Goal: Task Accomplishment & Management: Complete application form

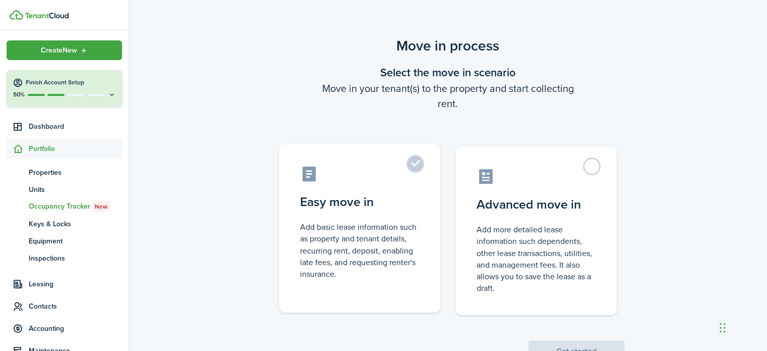
click at [412, 169] on label "Easy move in Add basic lease information such as property and tenant details, r…" at bounding box center [359, 228] width 161 height 168
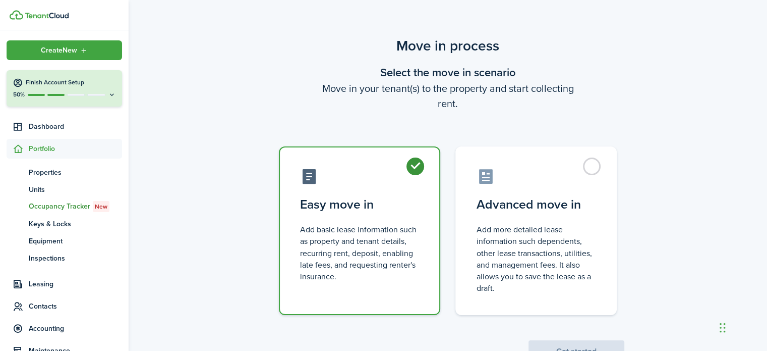
radio input "true"
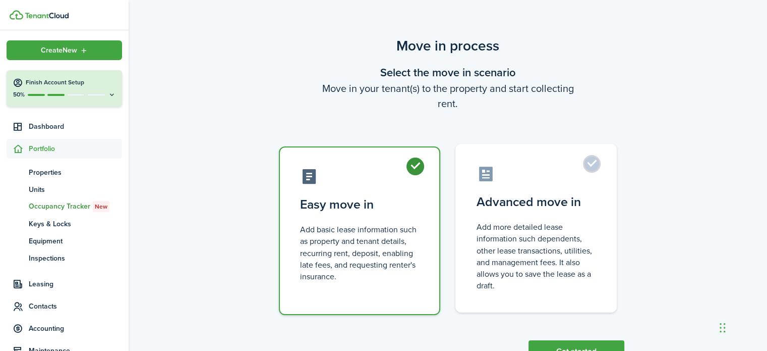
scroll to position [39, 0]
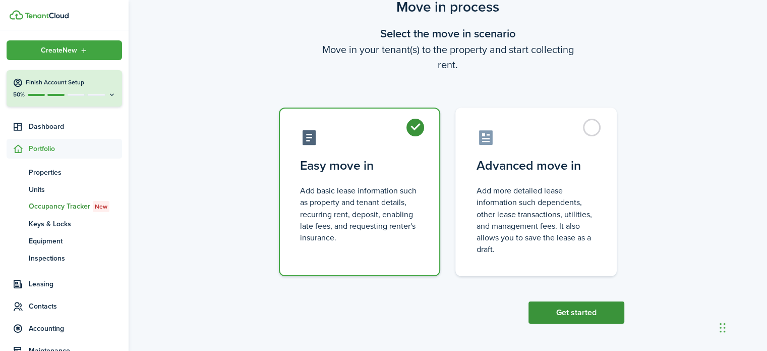
click at [576, 312] on button "Get started" at bounding box center [577, 312] width 96 height 22
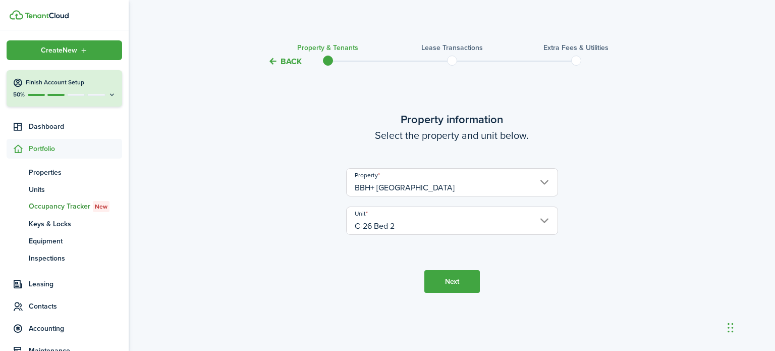
click at [290, 60] on button "Back" at bounding box center [285, 61] width 34 height 11
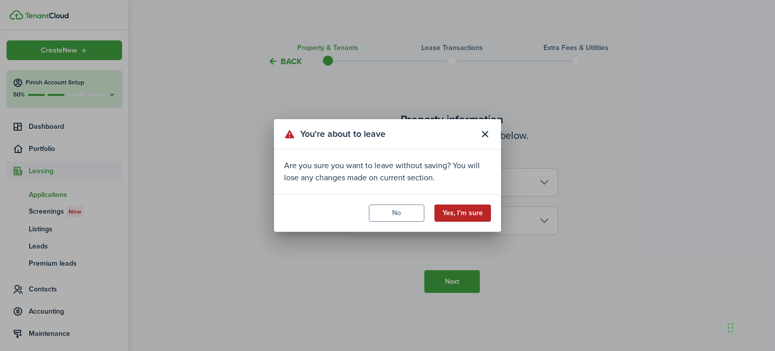
click at [444, 216] on button "Yes, I'm sure" at bounding box center [462, 212] width 56 height 17
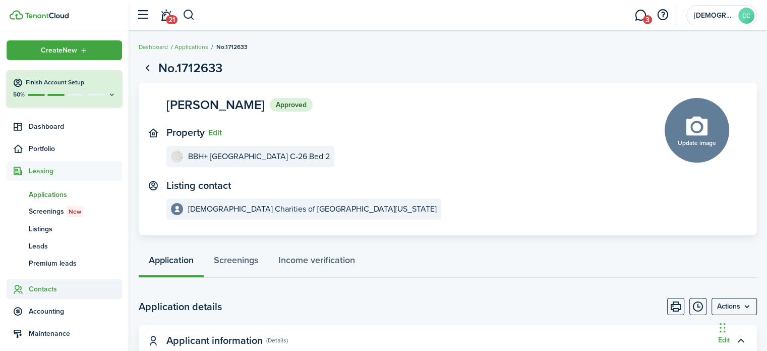
click at [53, 288] on span "Contacts" at bounding box center [75, 288] width 93 height 11
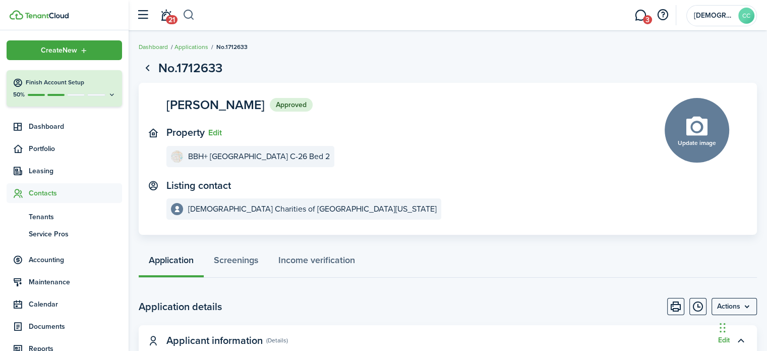
click at [186, 14] on button "button" at bounding box center [189, 15] width 13 height 17
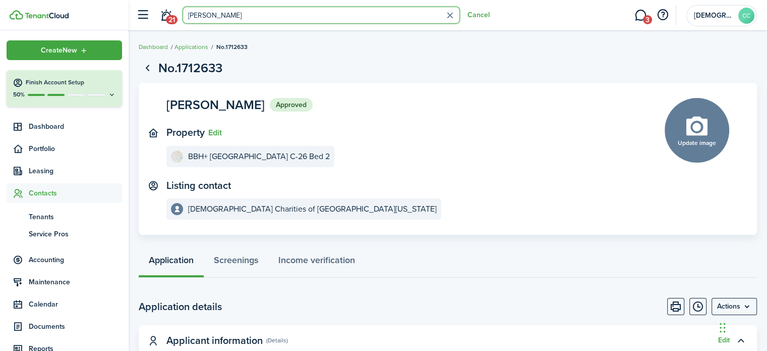
type input "[PERSON_NAME]"
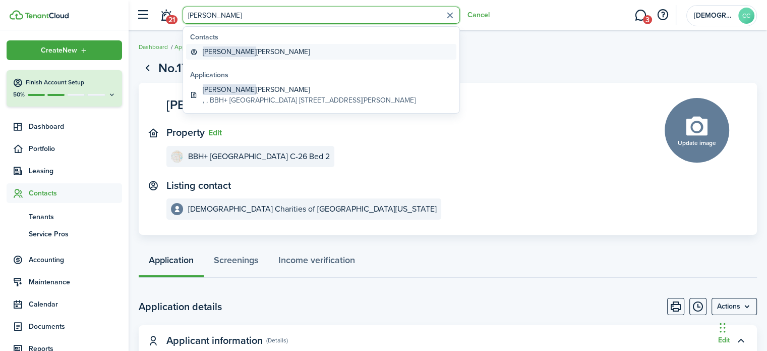
click at [233, 50] on global-search-item-title "[PERSON_NAME]" at bounding box center [256, 51] width 107 height 11
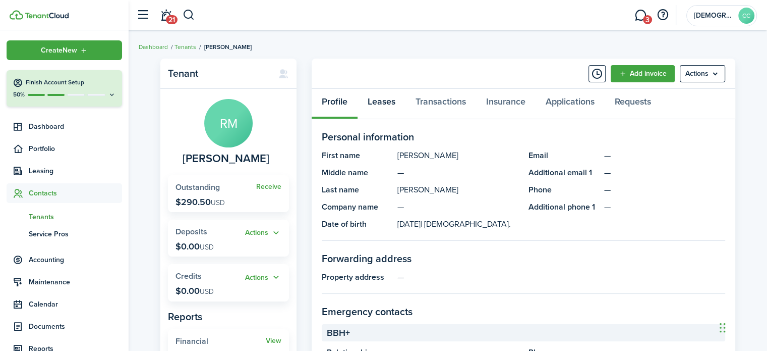
click at [385, 98] on link "Leases" at bounding box center [382, 104] width 48 height 30
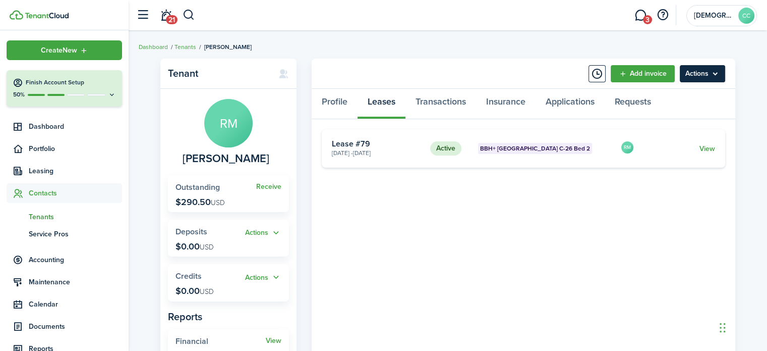
click at [691, 79] on menu-btn "Actions" at bounding box center [702, 73] width 45 height 17
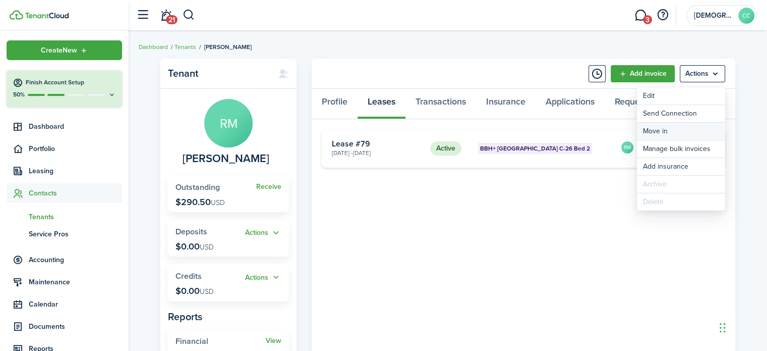
click at [662, 133] on link "Move in" at bounding box center [681, 131] width 88 height 17
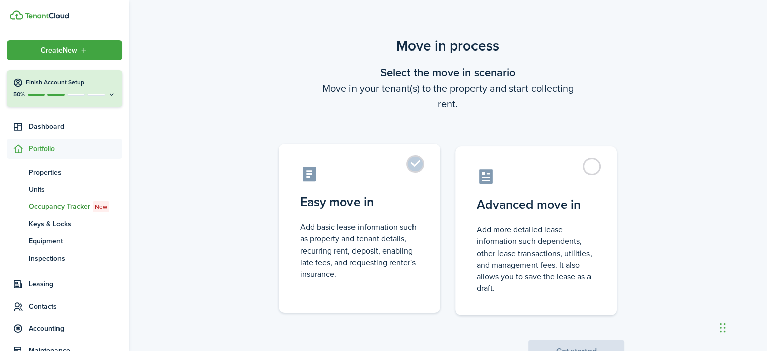
click at [420, 168] on label "Easy move in Add basic lease information such as property and tenant details, r…" at bounding box center [359, 228] width 161 height 168
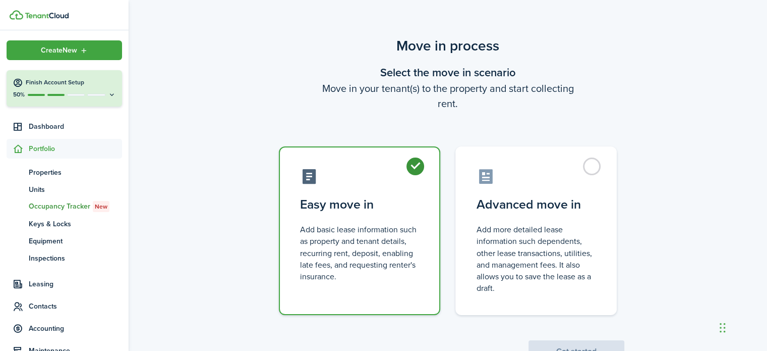
radio input "true"
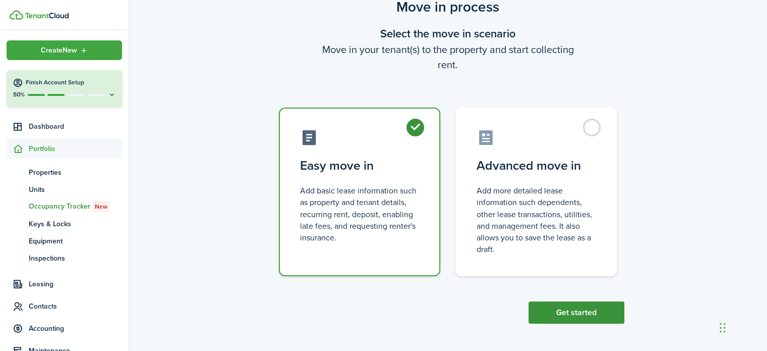
click at [576, 312] on button "Get started" at bounding box center [577, 312] width 96 height 22
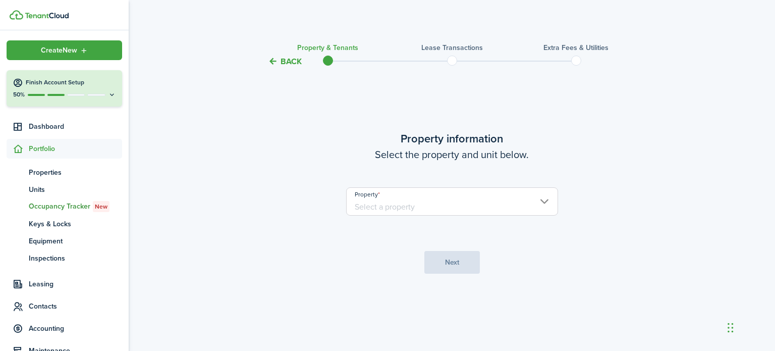
click at [411, 208] on input "Property" at bounding box center [452, 201] width 212 height 28
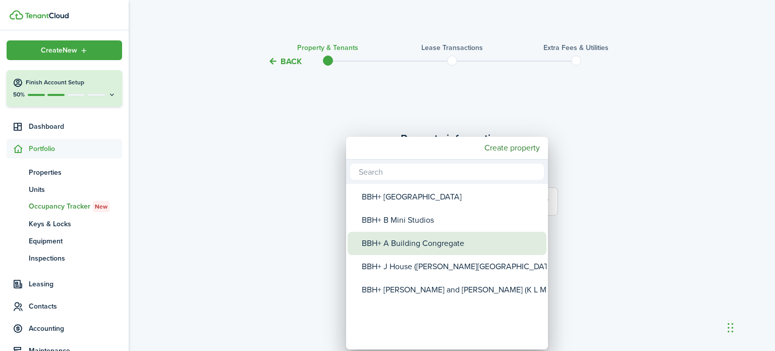
click at [409, 243] on div "BBH+ A Building Congregate" at bounding box center [451, 243] width 179 height 23
type input "BBH+ A Building Congregate"
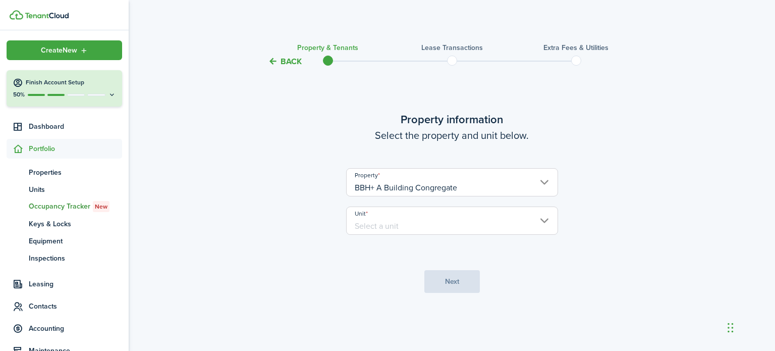
click at [430, 220] on input "Unit" at bounding box center [452, 220] width 212 height 28
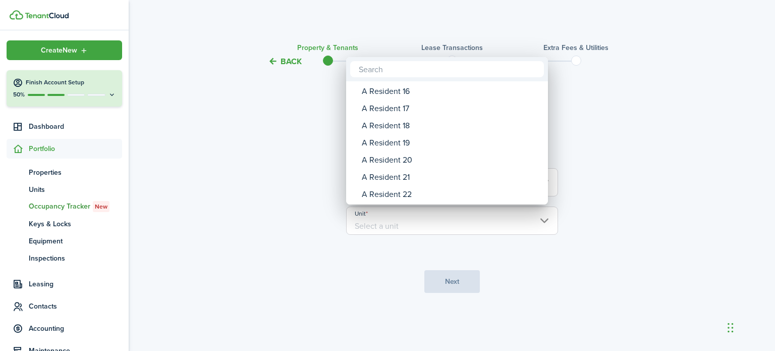
click at [402, 162] on div "A Resident 20" at bounding box center [451, 159] width 179 height 17
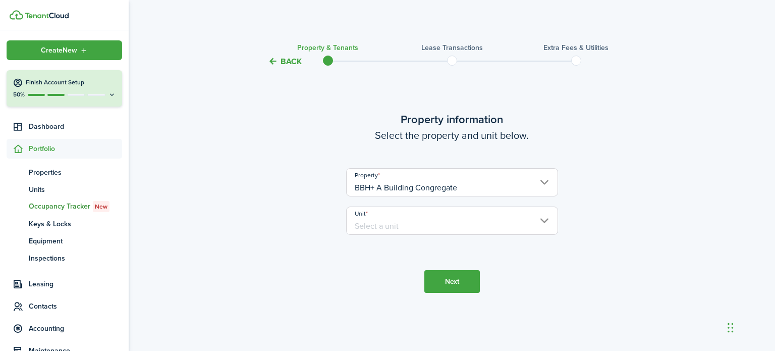
type input "A Resident 20"
click at [464, 284] on button "Next" at bounding box center [451, 281] width 55 height 23
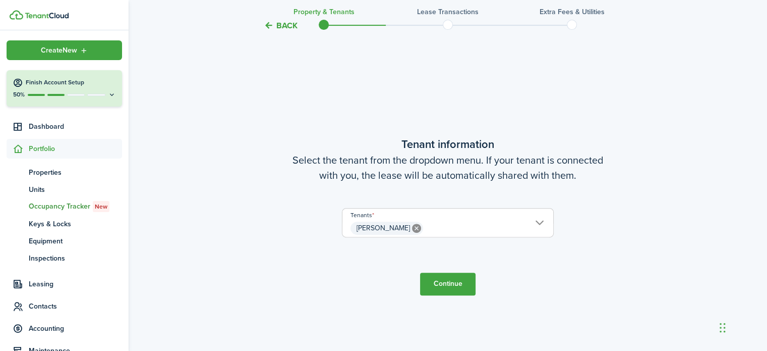
click at [459, 287] on button "Continue" at bounding box center [447, 283] width 55 height 23
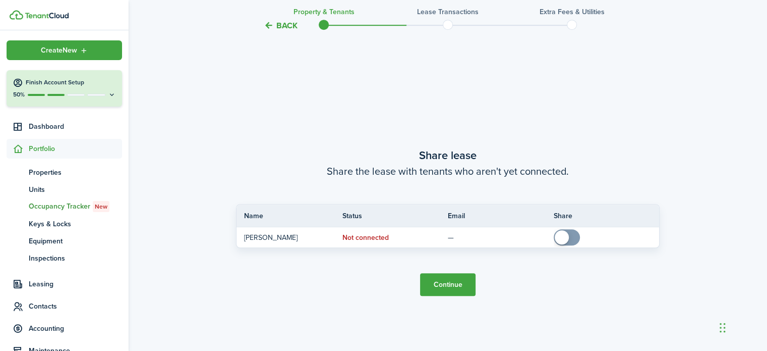
scroll to position [634, 0]
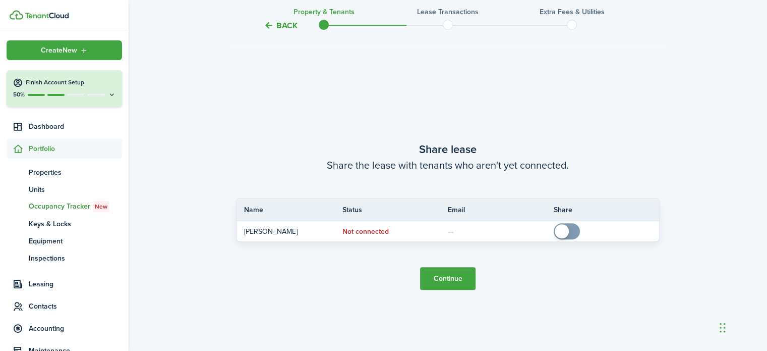
click at [446, 278] on button "Continue" at bounding box center [447, 278] width 55 height 23
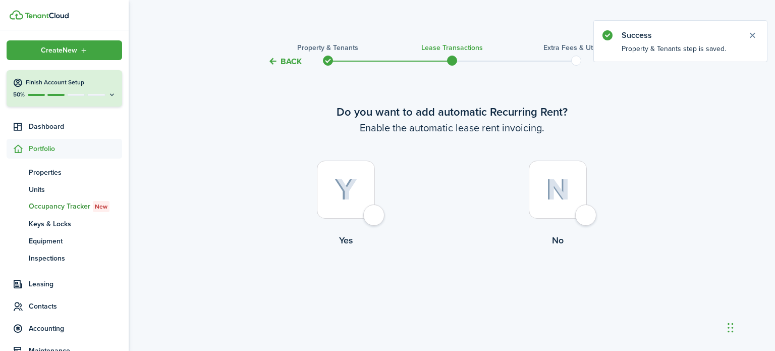
click at [370, 218] on div at bounding box center [346, 189] width 58 height 58
radio input "true"
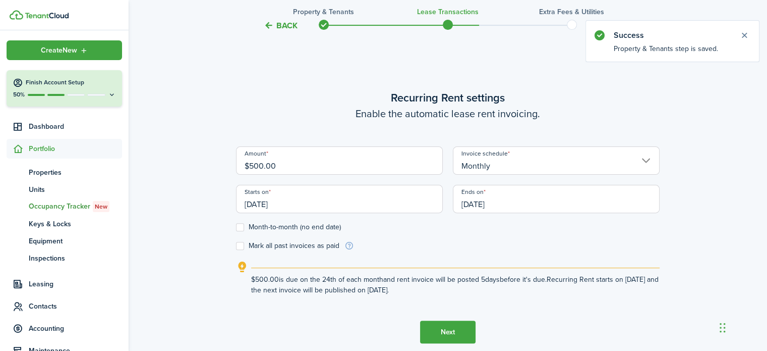
scroll to position [283, 0]
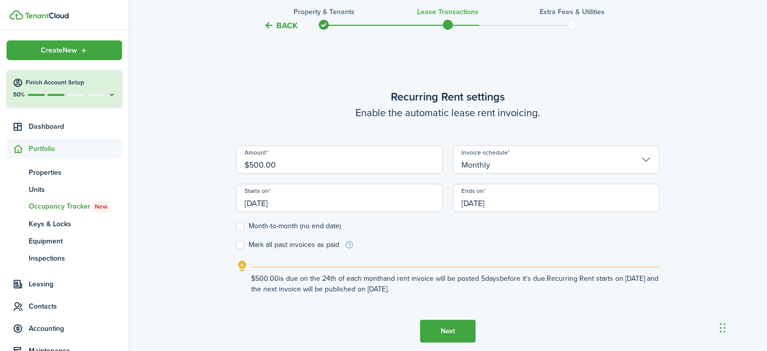
click at [295, 203] on input "[DATE]" at bounding box center [339, 198] width 207 height 28
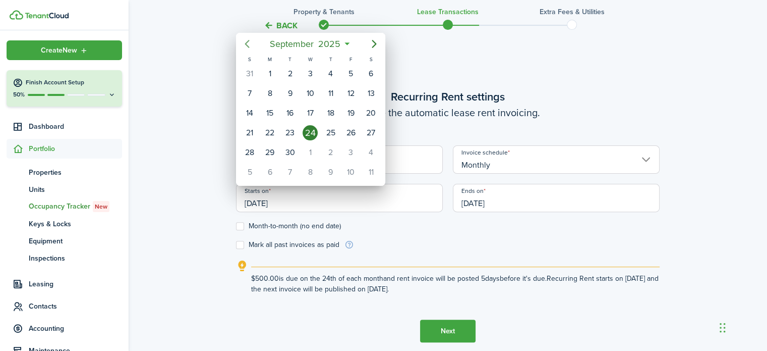
click at [244, 43] on icon "Previous page" at bounding box center [247, 44] width 12 height 12
click at [248, 71] on div "1" at bounding box center [249, 73] width 15 height 15
type input "[DATE]"
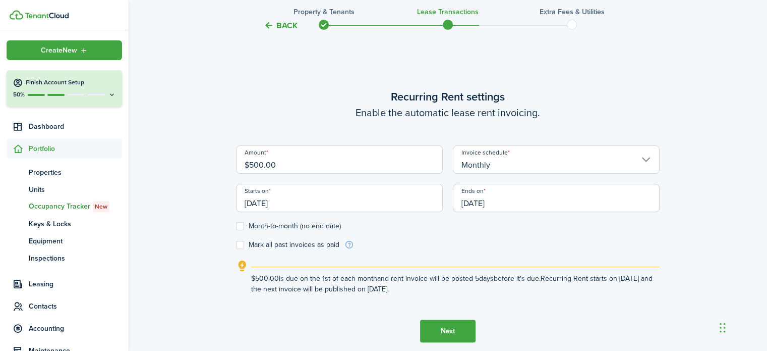
click at [239, 223] on label "Month-to-month (no end date)" at bounding box center [288, 226] width 105 height 8
click at [236, 226] on input "Month-to-month (no end date)" at bounding box center [236, 226] width 1 height 1
checkbox input "true"
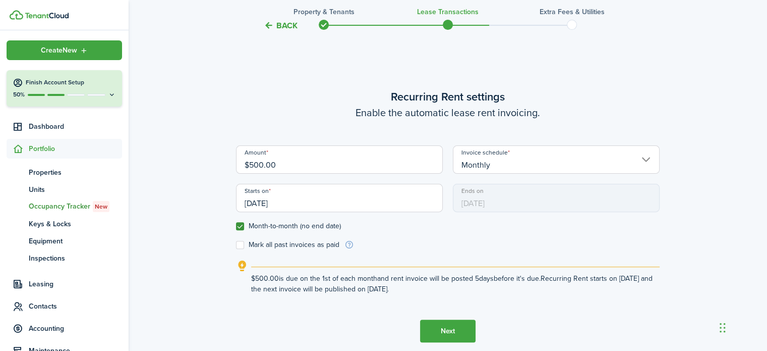
click at [445, 336] on button "Next" at bounding box center [447, 330] width 55 height 23
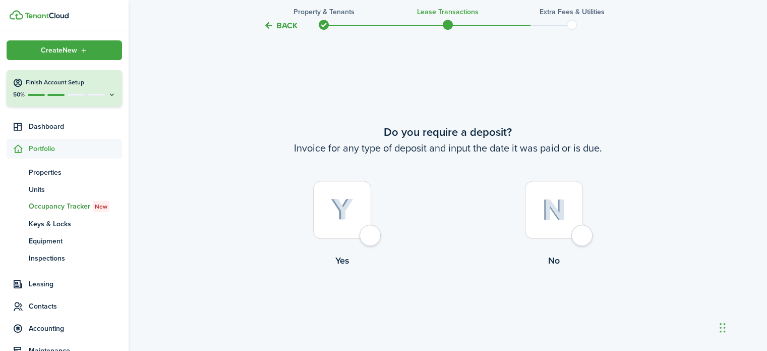
scroll to position [634, 0]
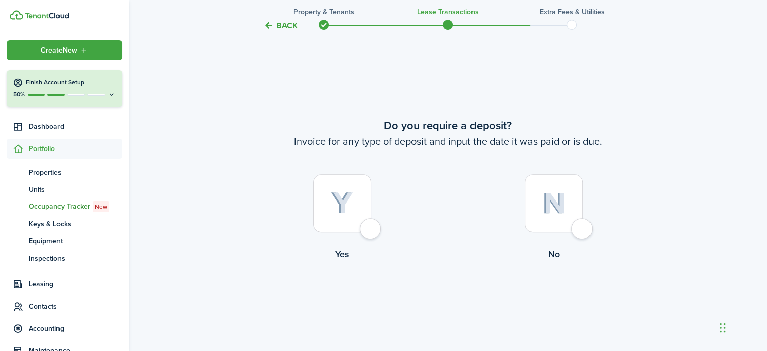
click at [583, 232] on div at bounding box center [554, 203] width 58 height 58
radio input "true"
click at [451, 301] on button "Continue" at bounding box center [447, 302] width 55 height 23
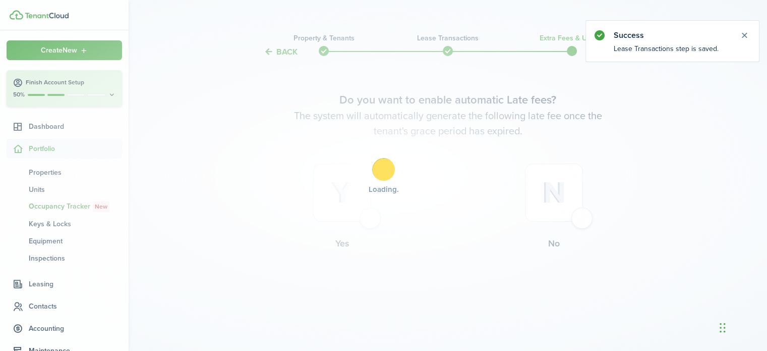
scroll to position [0, 0]
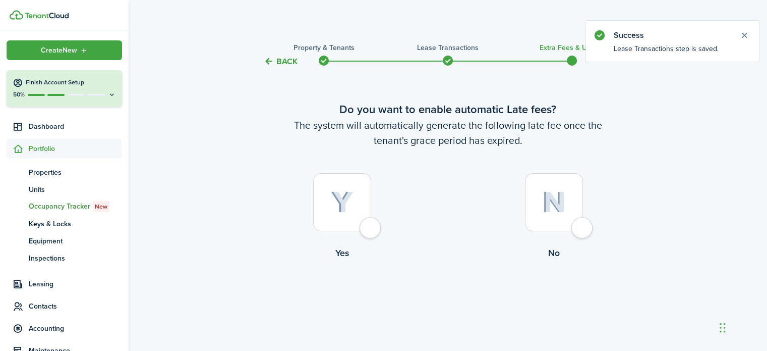
click at [581, 230] on div at bounding box center [554, 202] width 58 height 58
radio input "true"
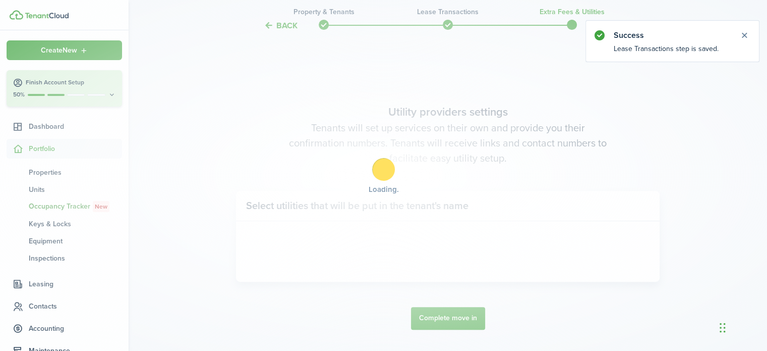
scroll to position [293, 0]
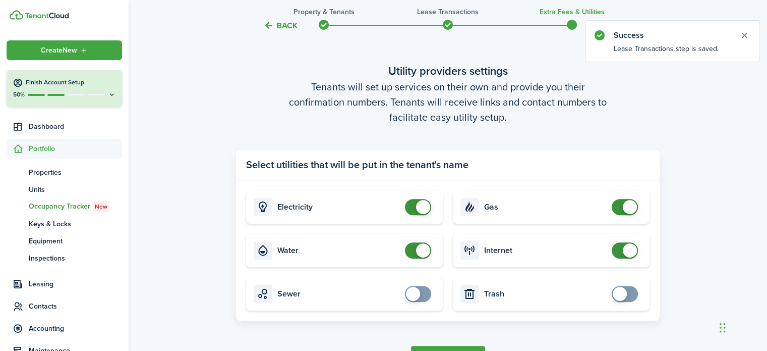
click at [404, 206] on card "Electricity" at bounding box center [344, 206] width 197 height 33
checkbox input "false"
click at [413, 206] on span at bounding box center [418, 207] width 10 height 16
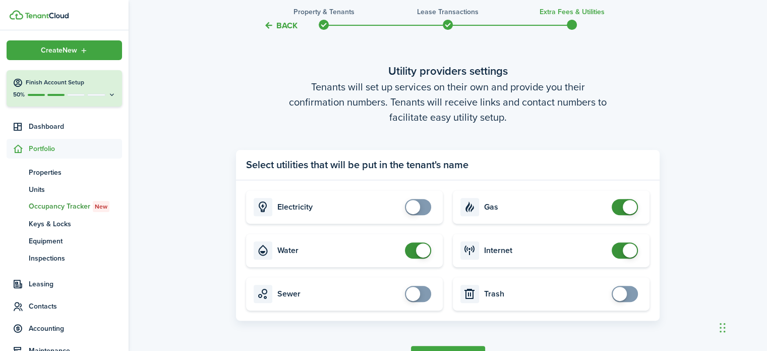
checkbox input "false"
click at [413, 252] on span at bounding box center [418, 250] width 10 height 16
checkbox input "false"
click at [620, 208] on span at bounding box center [625, 207] width 10 height 16
checkbox input "false"
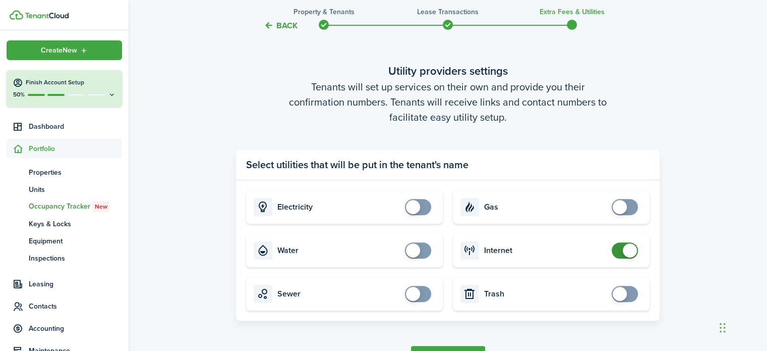
click at [620, 254] on span at bounding box center [625, 250] width 10 height 16
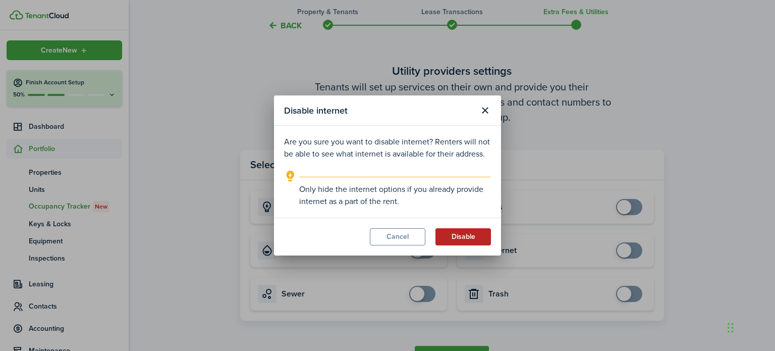
click at [474, 235] on button "Disable" at bounding box center [462, 236] width 55 height 17
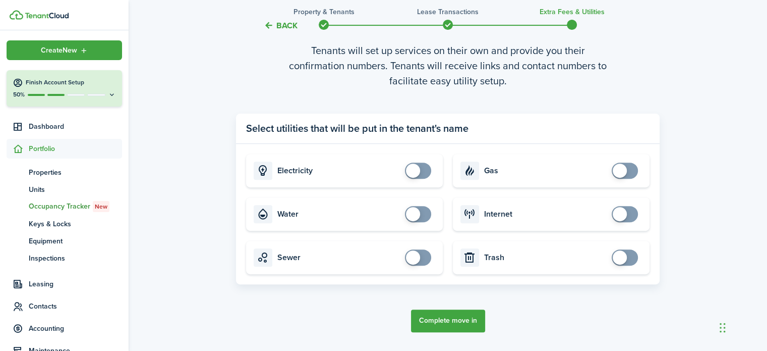
scroll to position [360, 0]
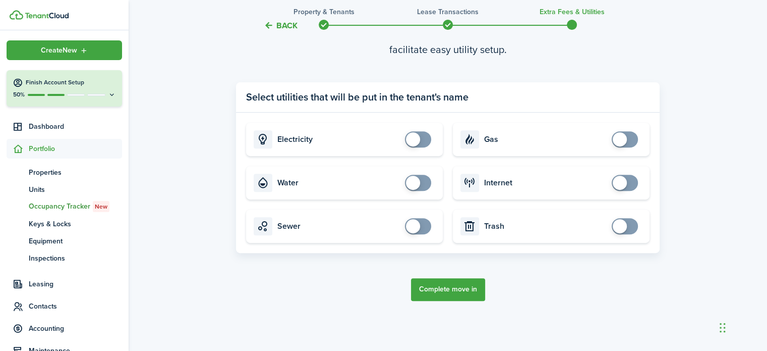
click at [461, 292] on button "Complete move in" at bounding box center [448, 289] width 74 height 23
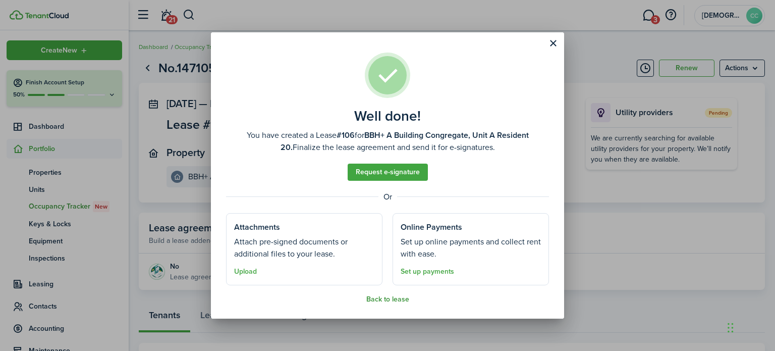
click at [394, 298] on button "Back to lease" at bounding box center [387, 299] width 43 height 8
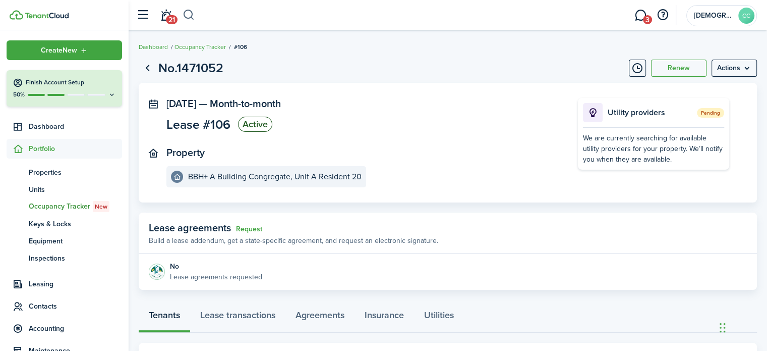
click at [191, 12] on button "button" at bounding box center [189, 15] width 13 height 17
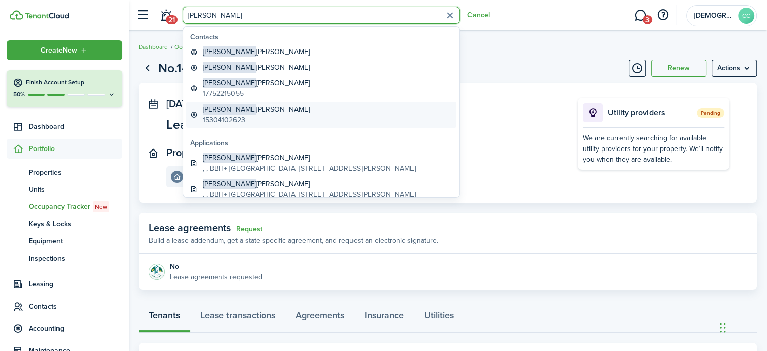
type input "[PERSON_NAME]"
click at [230, 115] on global-search-item-description "15304102623" at bounding box center [256, 120] width 107 height 11
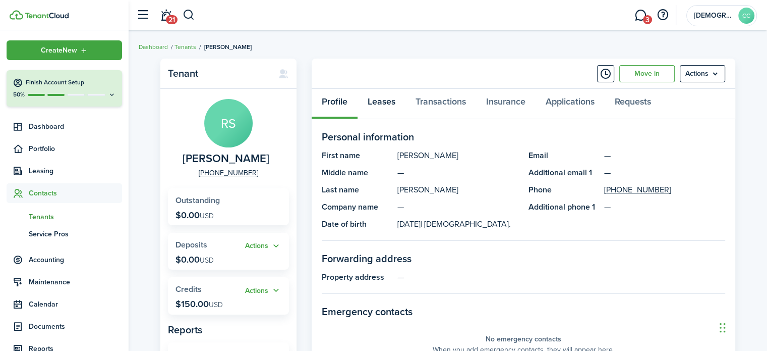
click at [392, 107] on link "Leases" at bounding box center [382, 104] width 48 height 30
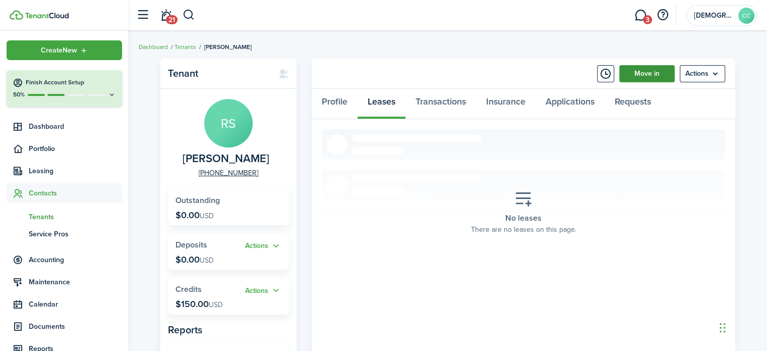
click at [656, 73] on link "Move in" at bounding box center [646, 73] width 55 height 17
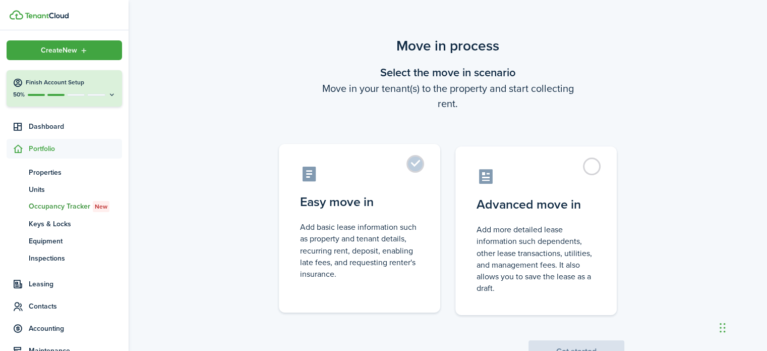
click at [414, 166] on label "Easy move in Add basic lease information such as property and tenant details, r…" at bounding box center [359, 228] width 161 height 168
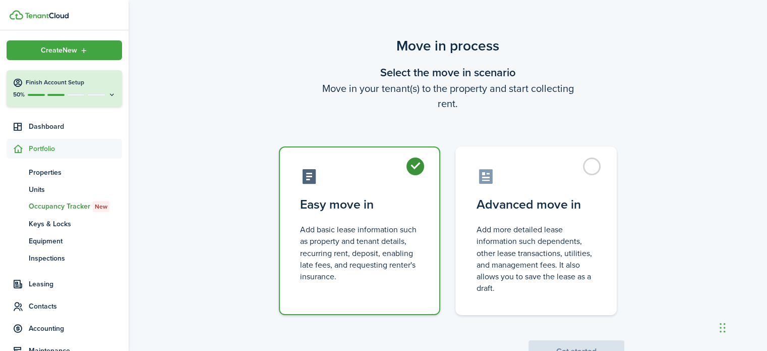
radio input "true"
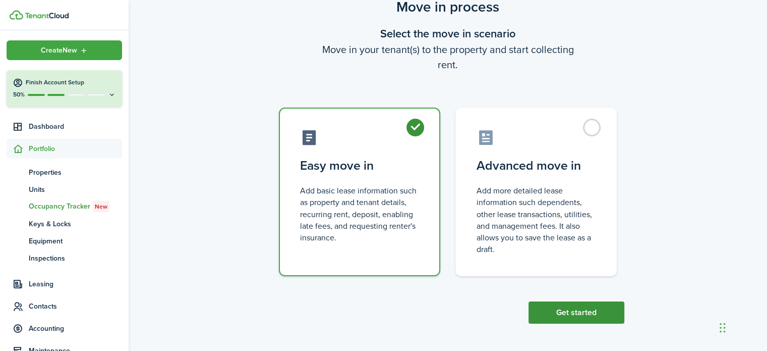
click at [583, 318] on button "Get started" at bounding box center [577, 312] width 96 height 22
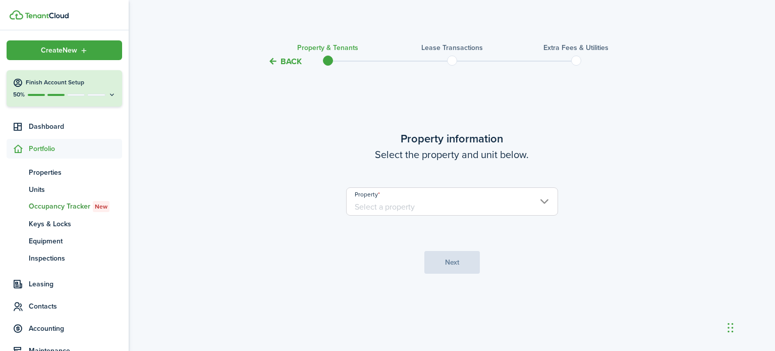
click at [477, 204] on input "Property" at bounding box center [452, 201] width 212 height 28
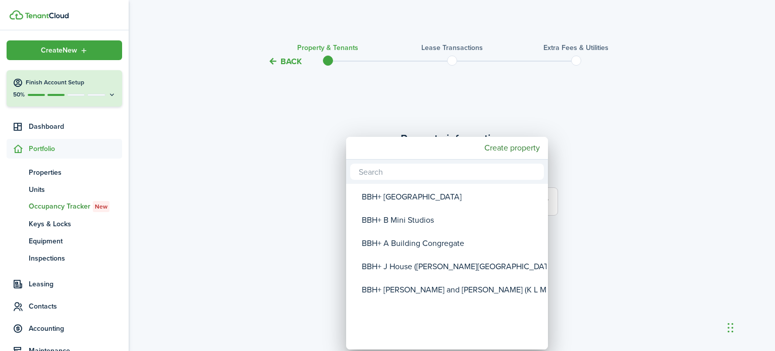
click at [443, 244] on div "BBH+ A Building Congregate" at bounding box center [451, 243] width 179 height 23
type input "BBH+ A Building Congregate"
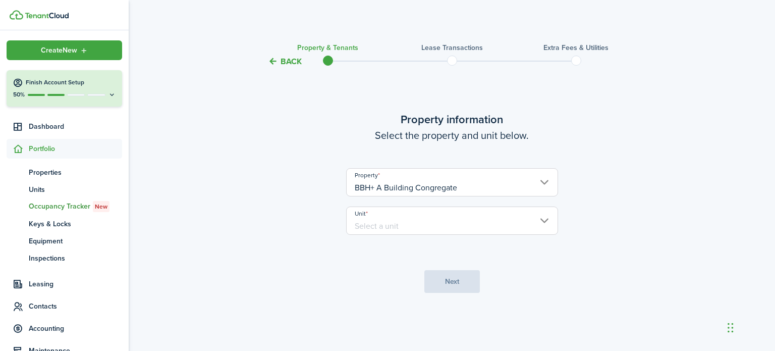
click at [450, 222] on input "Unit" at bounding box center [452, 220] width 212 height 28
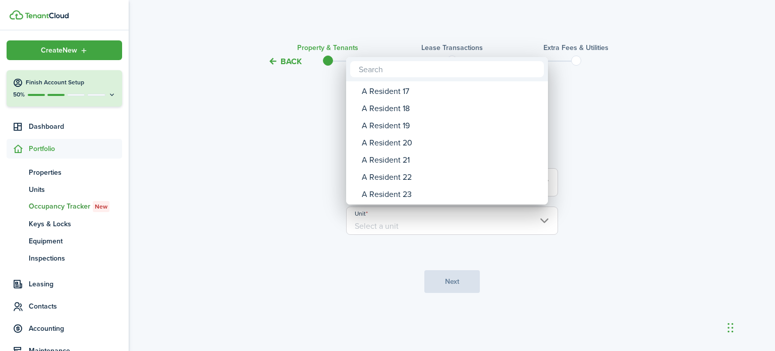
click at [410, 159] on div "A Resident 21" at bounding box center [451, 159] width 179 height 17
type input "A Resident 21"
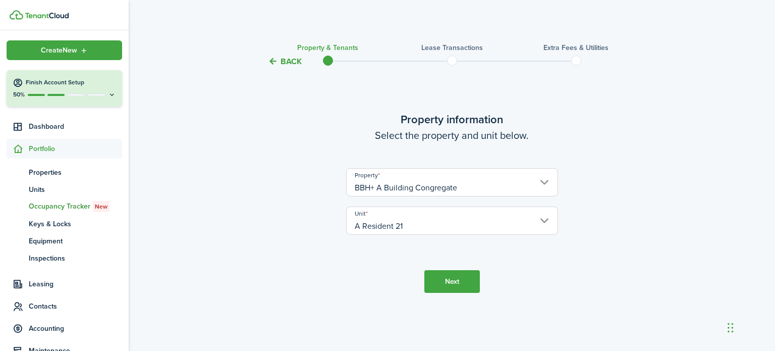
click at [457, 280] on button "Next" at bounding box center [451, 281] width 55 height 23
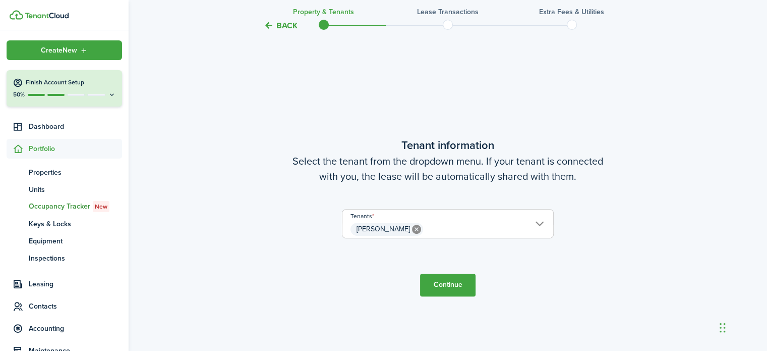
scroll to position [283, 0]
click at [444, 285] on button "Continue" at bounding box center [447, 283] width 55 height 23
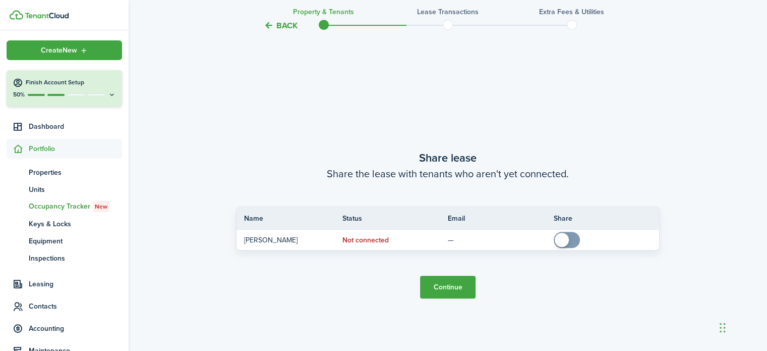
scroll to position [634, 0]
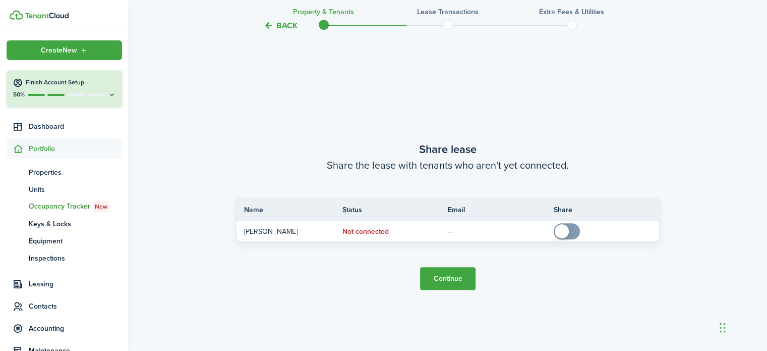
click at [446, 282] on button "Continue" at bounding box center [447, 278] width 55 height 23
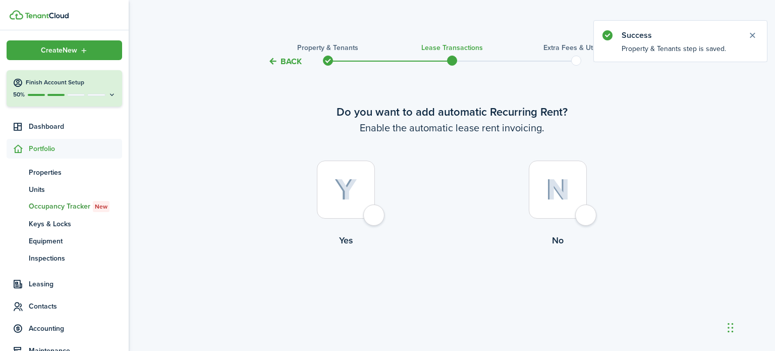
click at [587, 218] on div at bounding box center [558, 189] width 58 height 58
radio input "true"
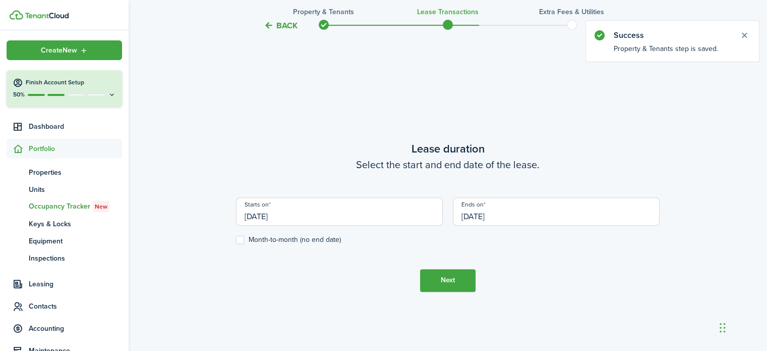
scroll to position [283, 0]
click at [278, 214] on input "[DATE]" at bounding box center [339, 211] width 207 height 28
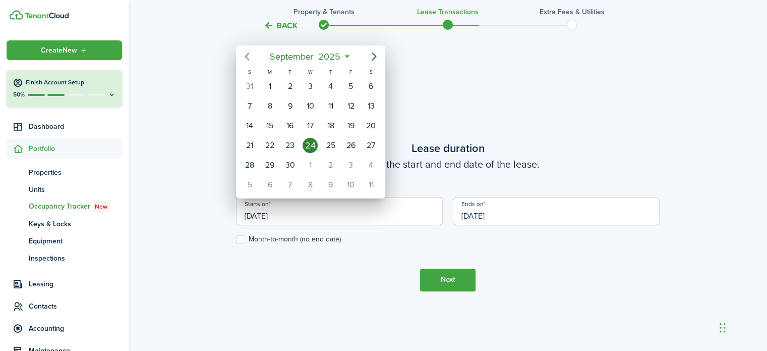
click at [248, 62] on icon "Previous page" at bounding box center [247, 56] width 12 height 12
click at [248, 87] on div "1" at bounding box center [249, 86] width 15 height 15
type input "[DATE]"
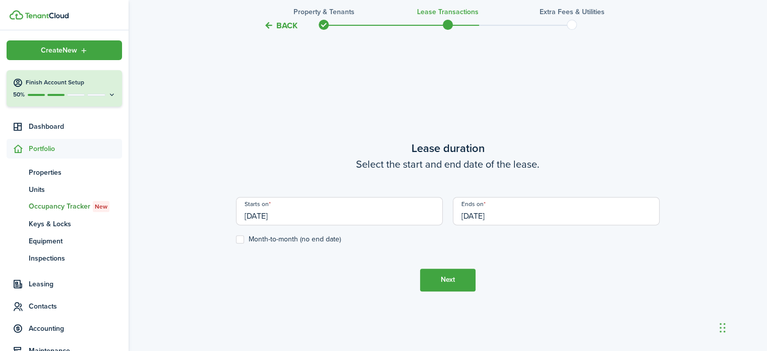
click at [243, 238] on label "Month-to-month (no end date)" at bounding box center [288, 239] width 105 height 8
click at [236, 239] on input "Month-to-month (no end date)" at bounding box center [236, 239] width 1 height 1
checkbox input "true"
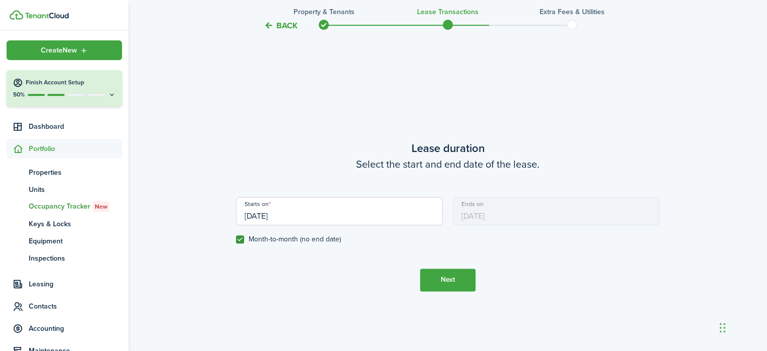
click at [461, 283] on button "Next" at bounding box center [447, 279] width 55 height 23
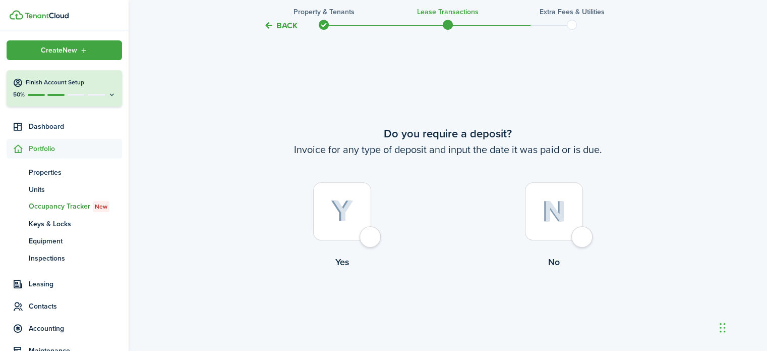
scroll to position [634, 0]
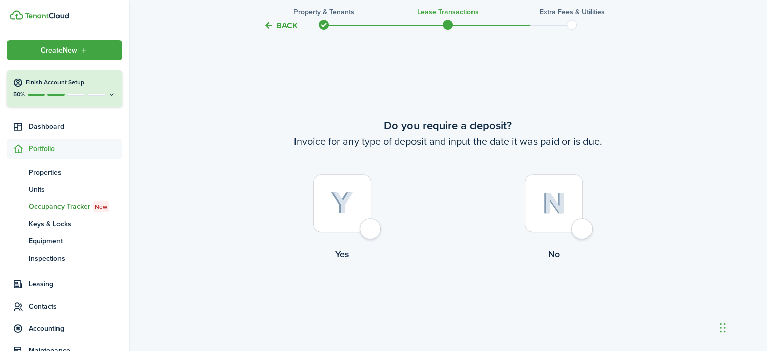
click at [582, 221] on div at bounding box center [554, 203] width 58 height 58
radio input "true"
click at [448, 302] on button "Continue" at bounding box center [447, 302] width 55 height 23
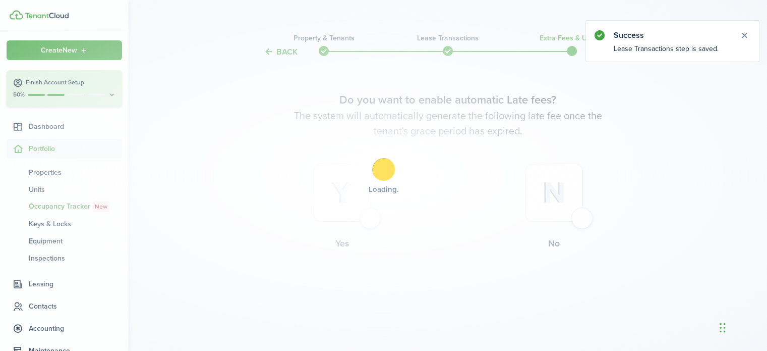
scroll to position [0, 0]
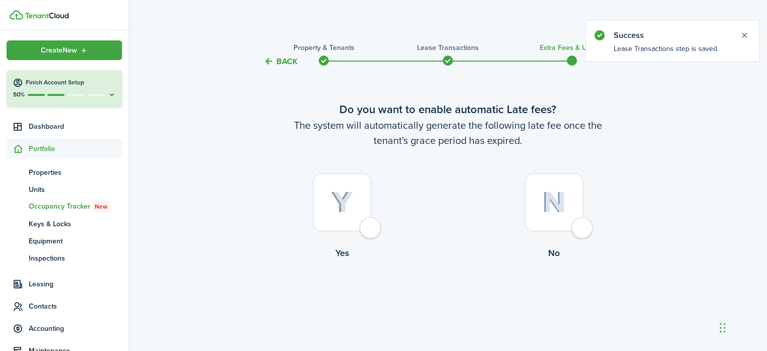
click at [583, 230] on div at bounding box center [554, 202] width 58 height 58
radio input "true"
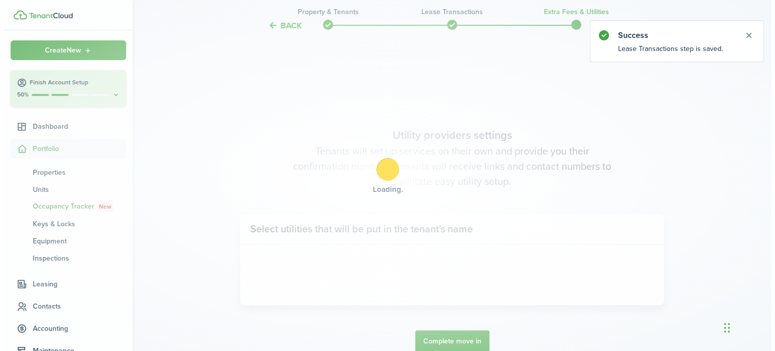
scroll to position [293, 0]
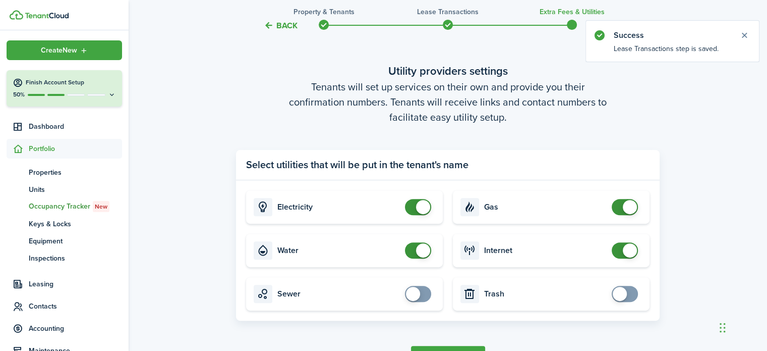
checkbox input "false"
click at [413, 210] on span at bounding box center [418, 207] width 10 height 16
checkbox input "false"
click at [413, 248] on span at bounding box center [418, 250] width 10 height 16
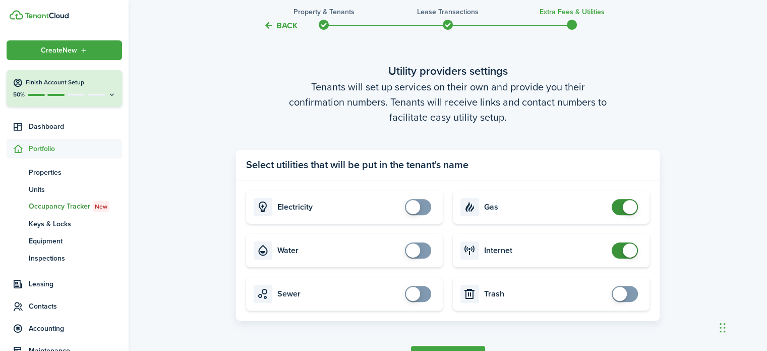
checkbox input "false"
click at [620, 206] on span at bounding box center [625, 207] width 10 height 16
checkbox input "false"
click at [620, 248] on span at bounding box center [625, 250] width 10 height 16
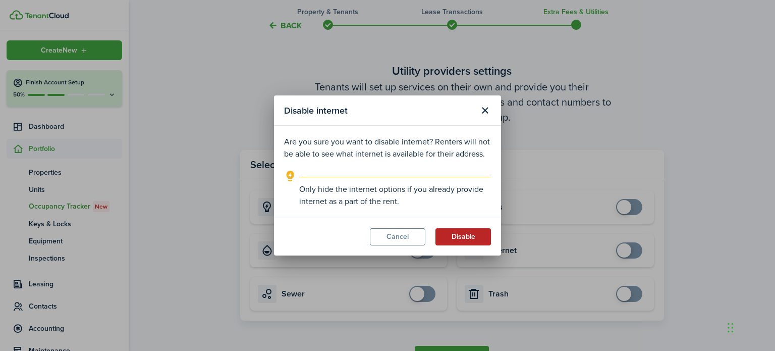
click at [474, 239] on button "Disable" at bounding box center [462, 236] width 55 height 17
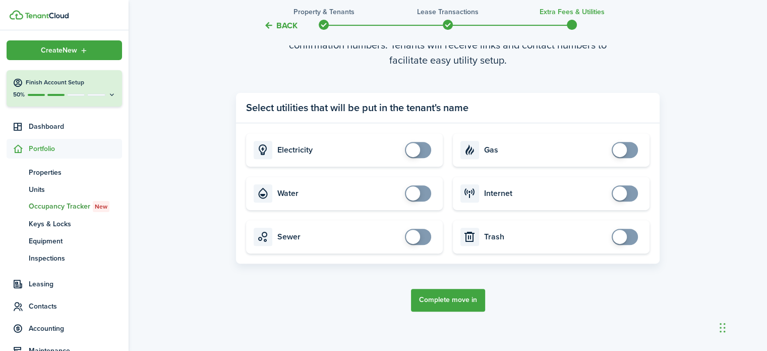
scroll to position [360, 0]
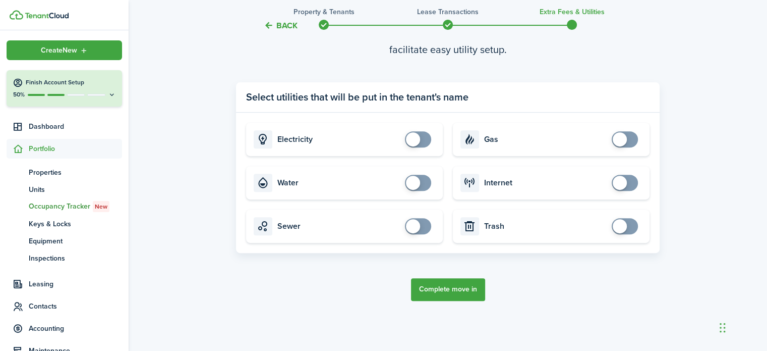
click at [466, 295] on button "Complete move in" at bounding box center [448, 289] width 74 height 23
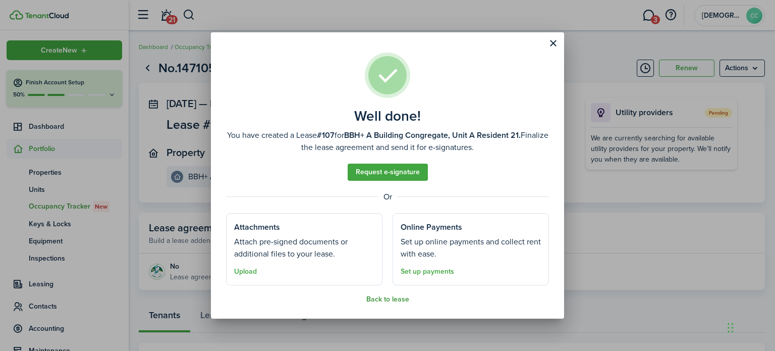
click at [380, 296] on button "Back to lease" at bounding box center [387, 299] width 43 height 8
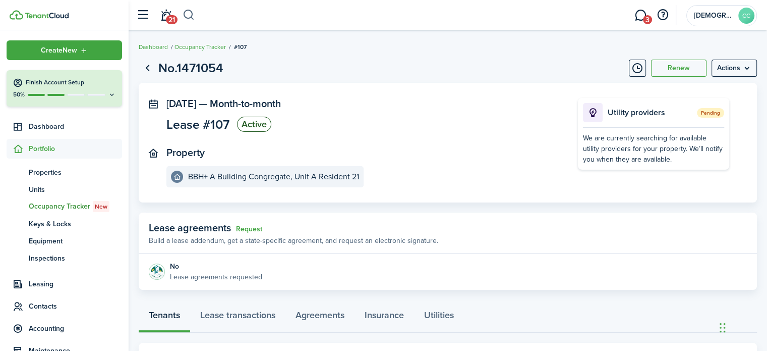
click at [190, 13] on button "button" at bounding box center [189, 15] width 13 height 17
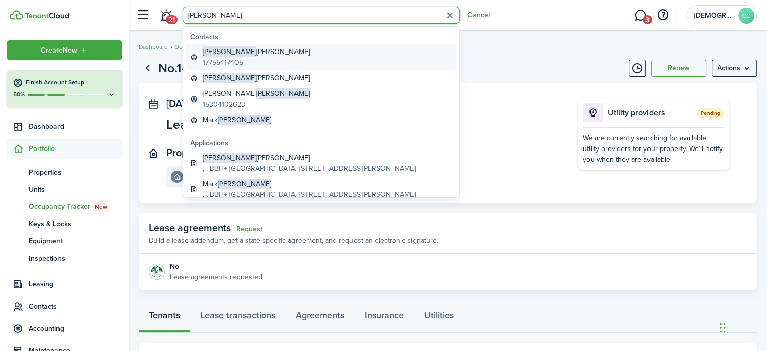
type input "[PERSON_NAME]"
click at [224, 58] on global-search-item-description "17755417405" at bounding box center [256, 62] width 107 height 11
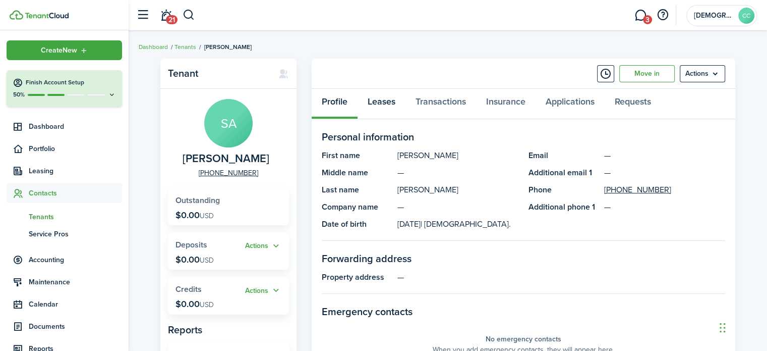
click at [386, 102] on link "Leases" at bounding box center [382, 104] width 48 height 30
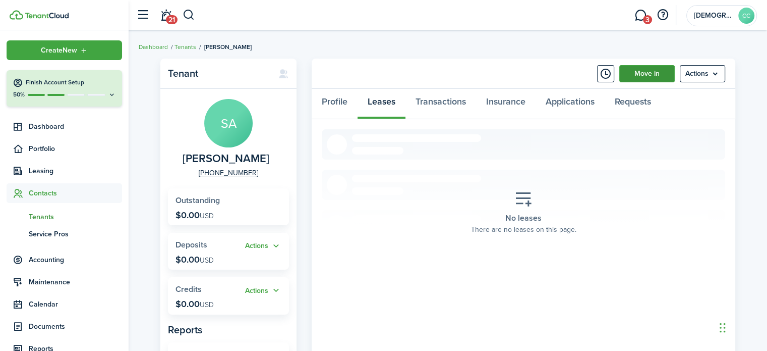
click at [647, 67] on link "Move in" at bounding box center [646, 73] width 55 height 17
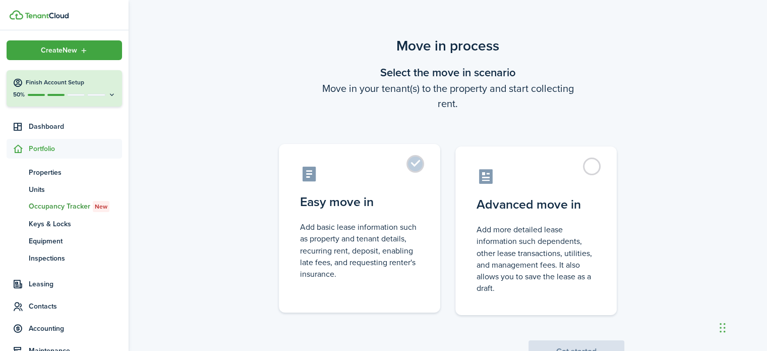
click at [415, 171] on label "Easy move in Add basic lease information such as property and tenant details, r…" at bounding box center [359, 228] width 161 height 168
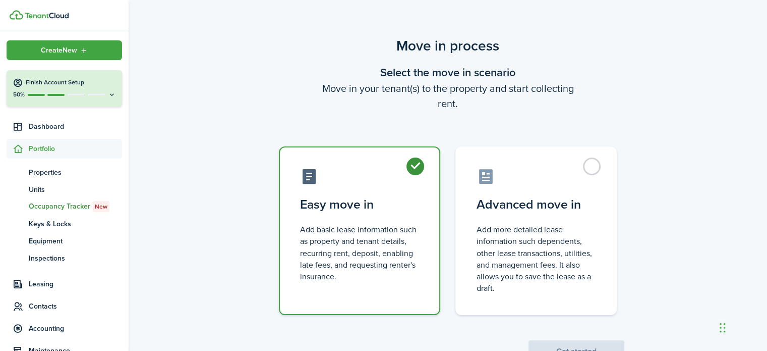
radio input "true"
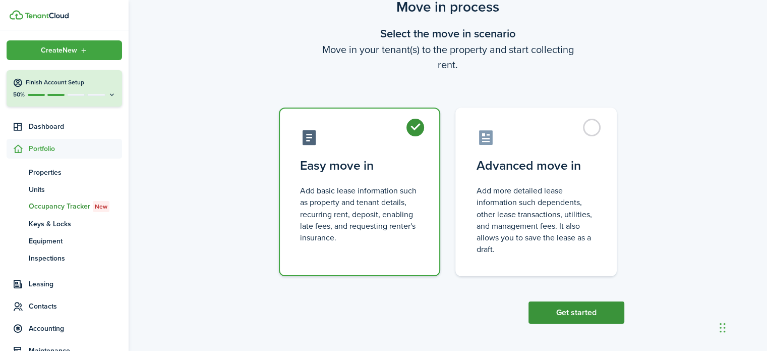
click at [582, 307] on button "Get started" at bounding box center [577, 312] width 96 height 22
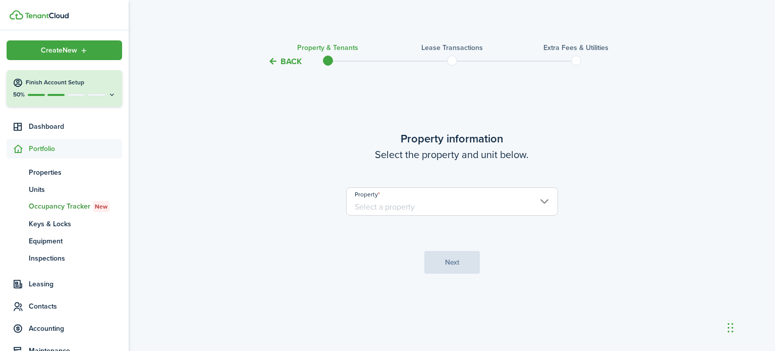
click at [446, 207] on input "Property" at bounding box center [452, 201] width 212 height 28
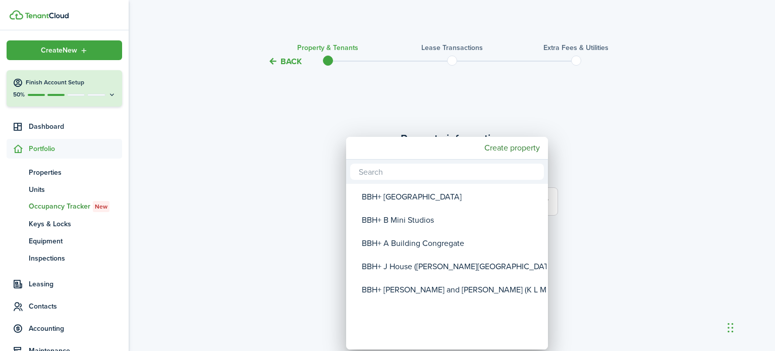
click at [433, 250] on div "BBH+ A Building Congregate" at bounding box center [451, 243] width 179 height 23
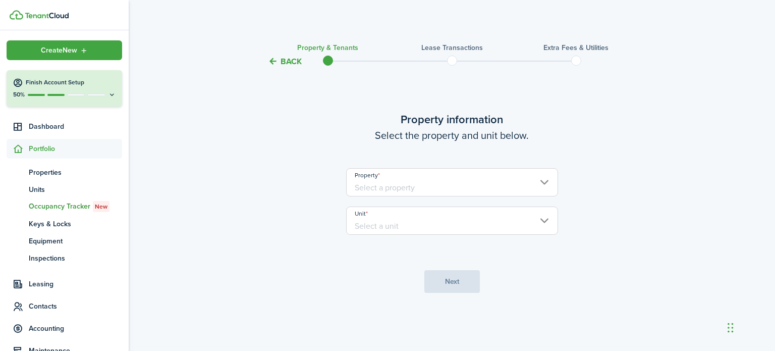
type input "BBH+ A Building Congregate"
click at [448, 225] on input "Unit" at bounding box center [452, 220] width 212 height 28
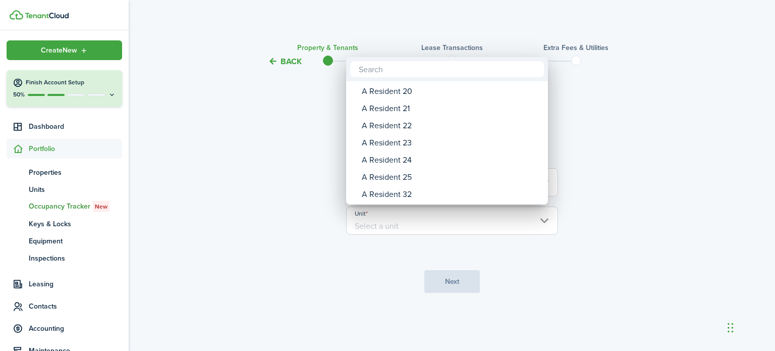
click at [409, 163] on div "A Resident 24" at bounding box center [451, 159] width 179 height 17
type input "A Resident 24"
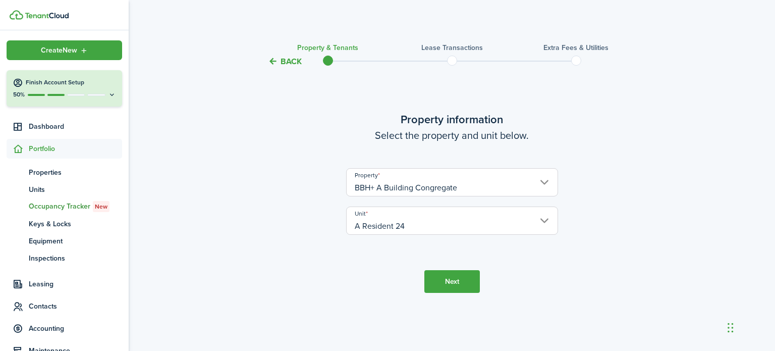
click at [460, 288] on button "Next" at bounding box center [451, 281] width 55 height 23
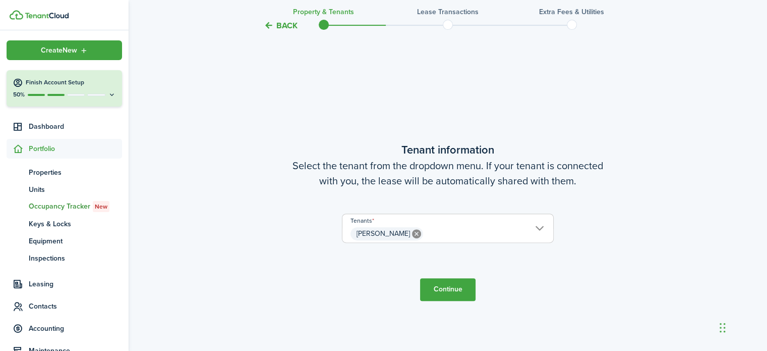
scroll to position [283, 0]
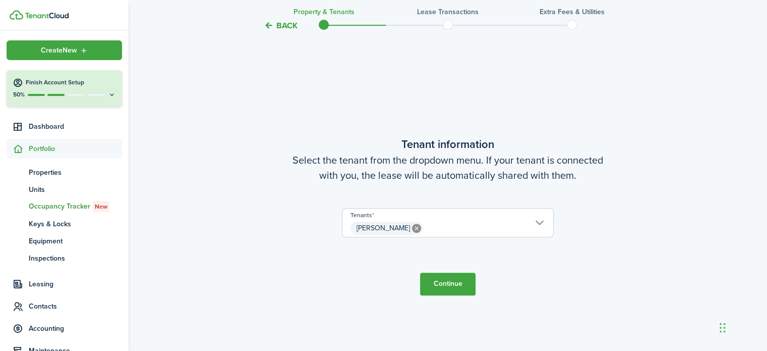
click at [450, 292] on button "Continue" at bounding box center [447, 283] width 55 height 23
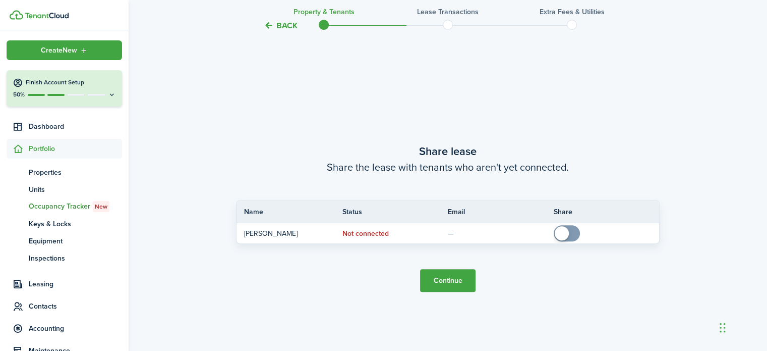
scroll to position [634, 0]
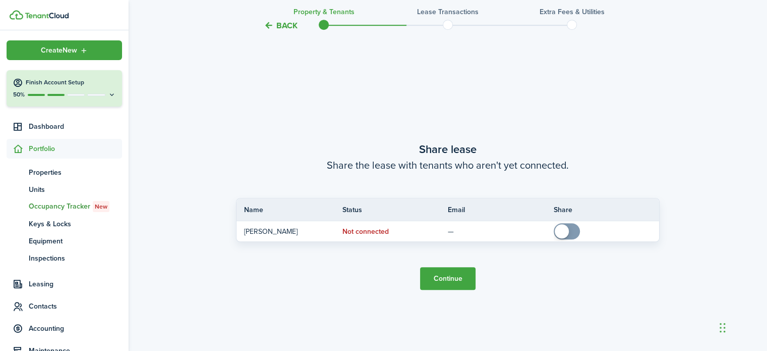
click at [453, 279] on button "Continue" at bounding box center [447, 278] width 55 height 23
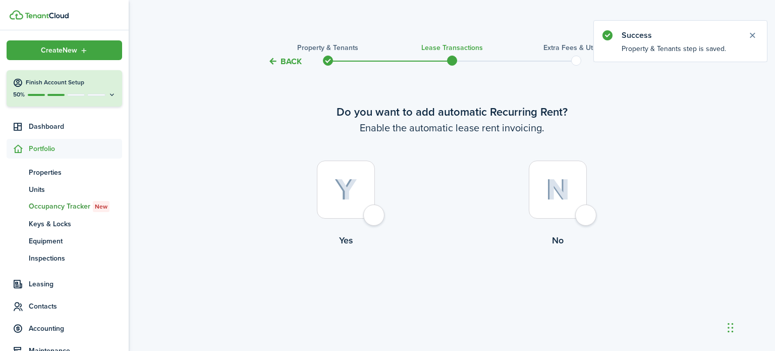
click at [369, 218] on div at bounding box center [346, 189] width 58 height 58
radio input "true"
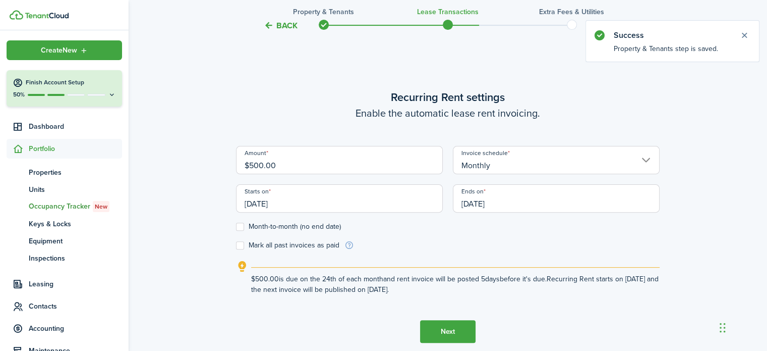
scroll to position [283, 0]
click at [300, 204] on input "[DATE]" at bounding box center [339, 198] width 207 height 28
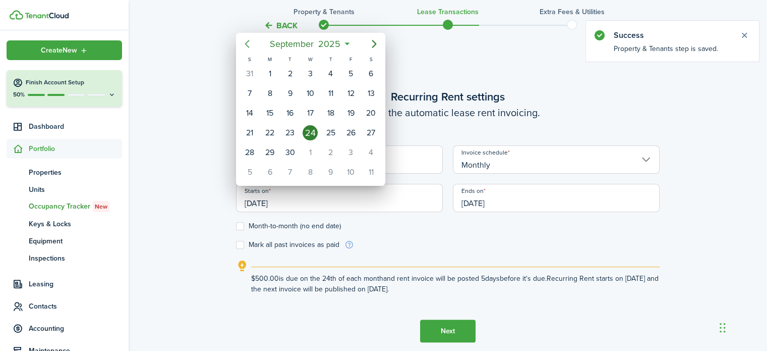
click at [248, 41] on icon "Previous page" at bounding box center [247, 44] width 5 height 8
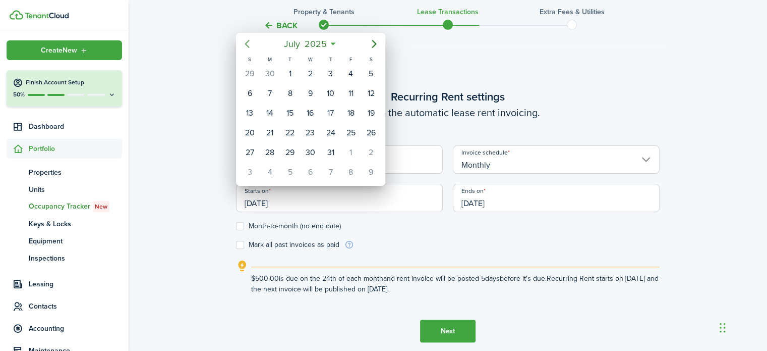
click at [248, 41] on icon "Previous page" at bounding box center [247, 44] width 5 height 8
click at [252, 70] on div "1" at bounding box center [249, 73] width 15 height 15
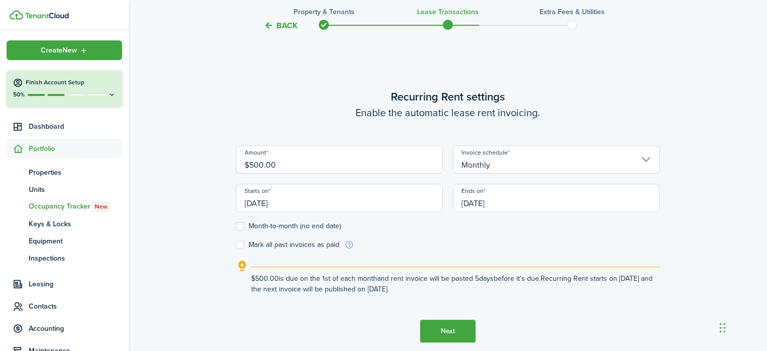
type input "[DATE]"
click at [240, 225] on label "Month-to-month (no end date)" at bounding box center [288, 226] width 105 height 8
click at [236, 226] on input "Month-to-month (no end date)" at bounding box center [236, 226] width 1 height 1
checkbox input "true"
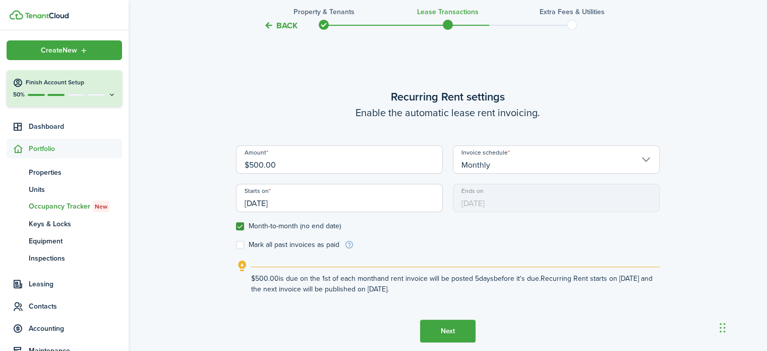
click at [449, 326] on button "Next" at bounding box center [447, 330] width 55 height 23
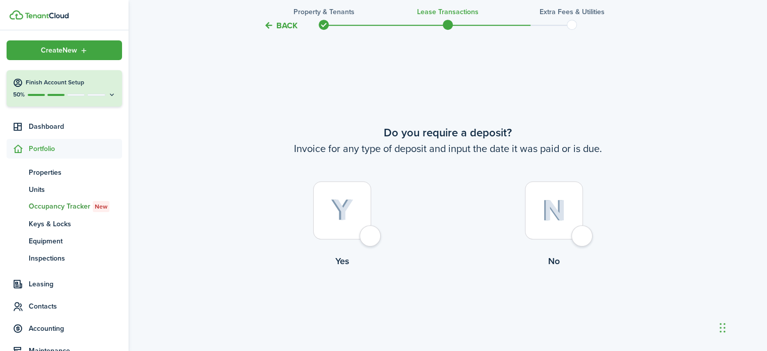
scroll to position [634, 0]
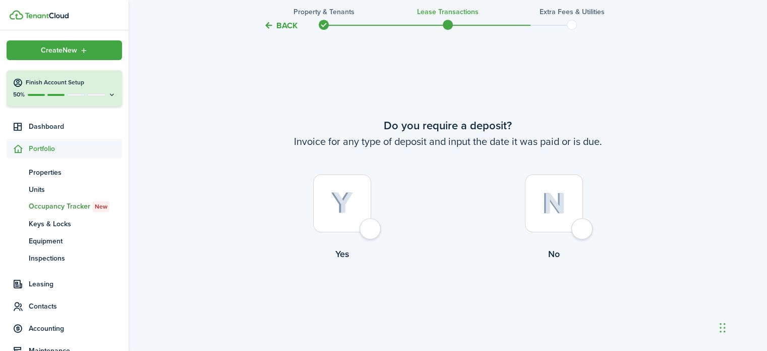
click at [582, 232] on div at bounding box center [554, 203] width 58 height 58
radio input "true"
click at [455, 298] on button "Continue" at bounding box center [447, 302] width 55 height 23
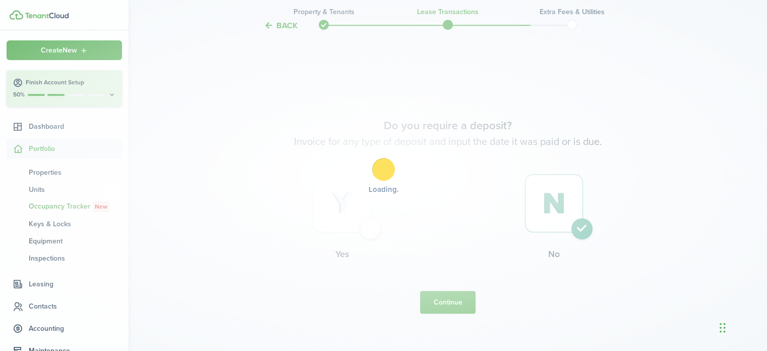
scroll to position [0, 0]
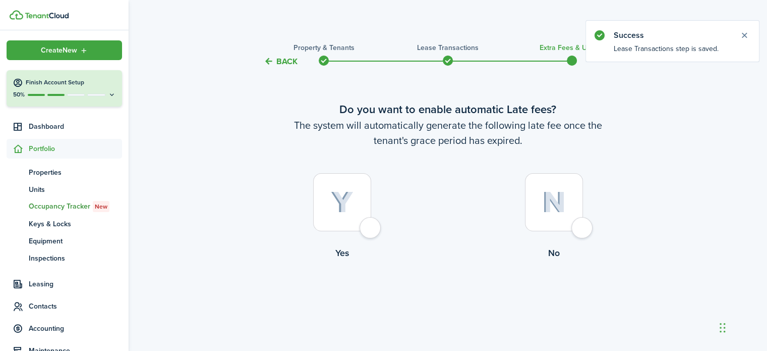
click at [593, 225] on label "No" at bounding box center [554, 218] width 212 height 91
radio input "true"
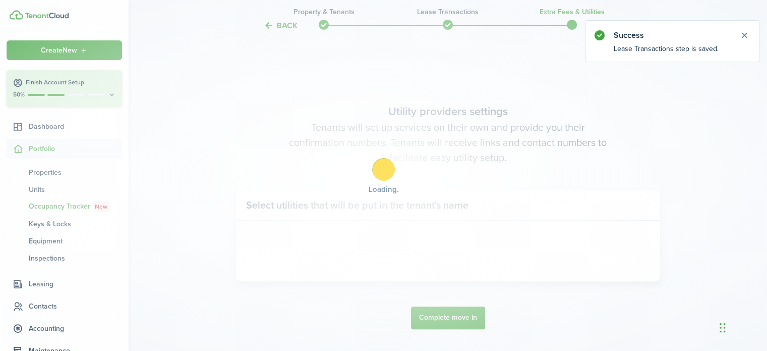
scroll to position [293, 0]
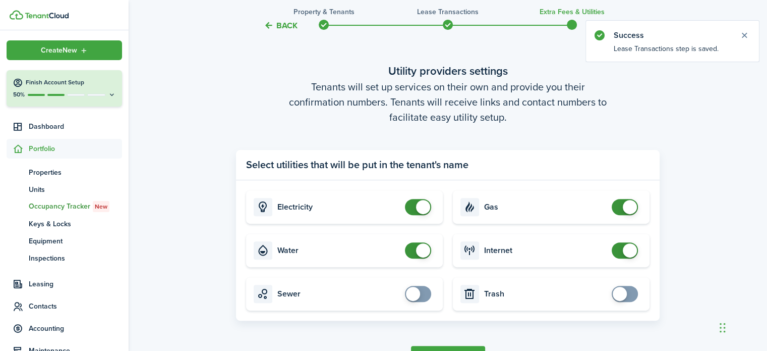
checkbox input "false"
click at [413, 211] on span at bounding box center [418, 207] width 10 height 16
checkbox input "false"
click at [413, 247] on span at bounding box center [418, 250] width 10 height 16
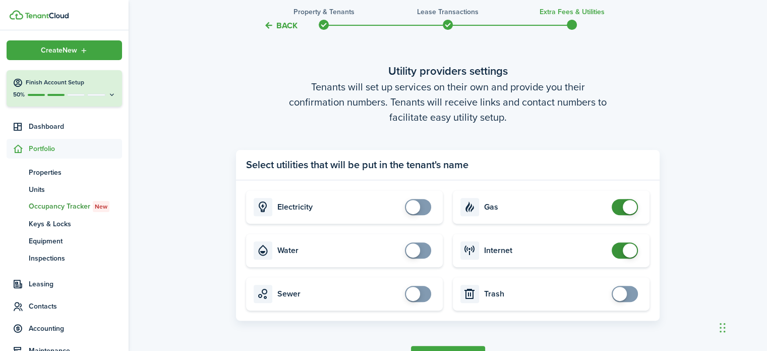
checkbox input "false"
click at [620, 209] on span at bounding box center [625, 207] width 10 height 16
checkbox input "false"
click at [620, 250] on span at bounding box center [625, 250] width 10 height 16
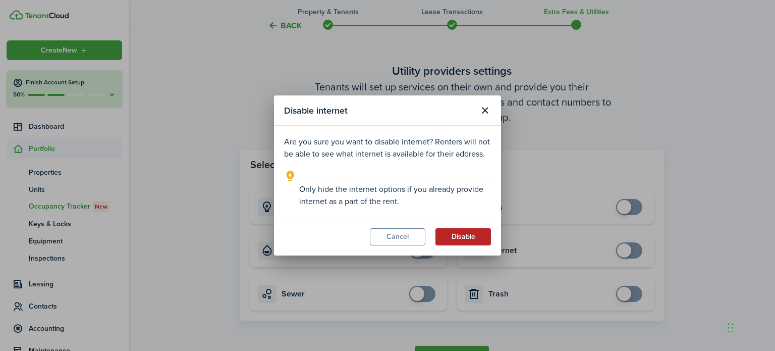
click at [474, 240] on button "Disable" at bounding box center [462, 236] width 55 height 17
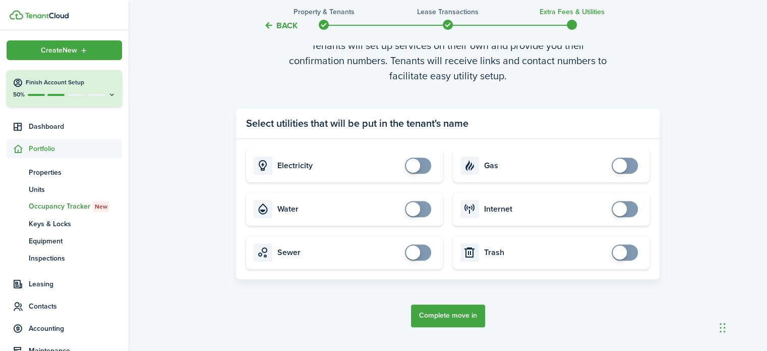
scroll to position [360, 0]
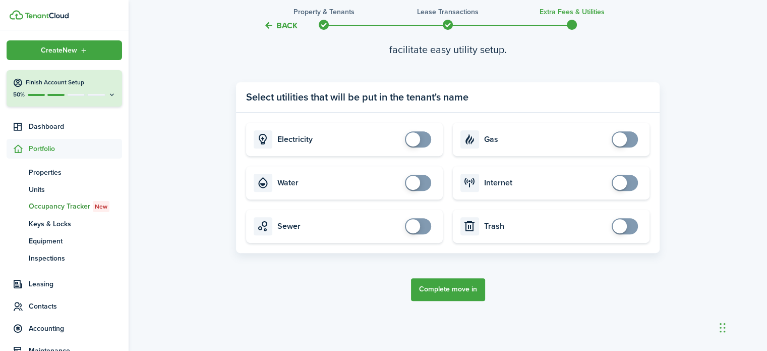
click at [464, 291] on button "Complete move in" at bounding box center [448, 289] width 74 height 23
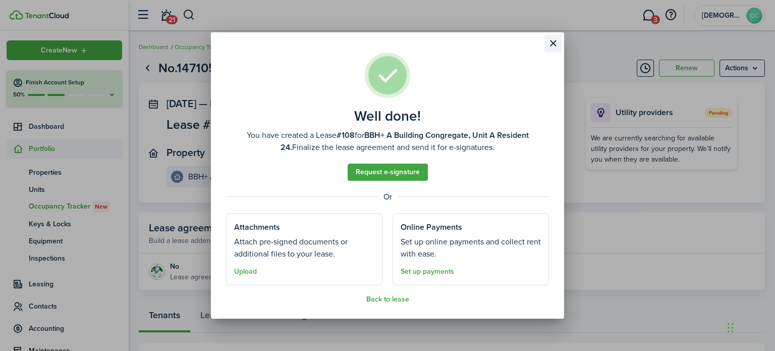
click at [551, 42] on button "Close modal" at bounding box center [552, 43] width 17 height 17
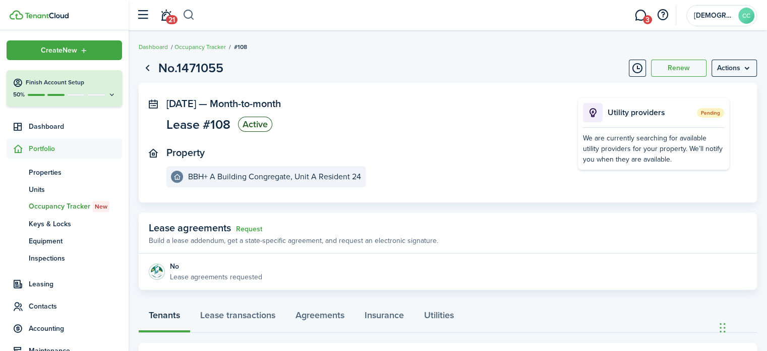
click at [187, 17] on button "button" at bounding box center [189, 15] width 13 height 17
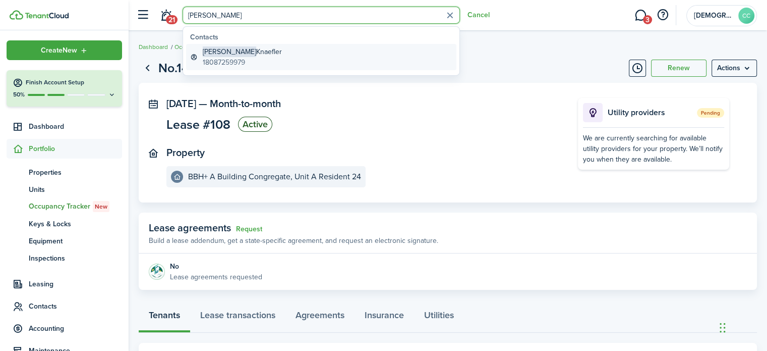
type input "[PERSON_NAME]"
click at [231, 59] on global-search-item-description "18087259979" at bounding box center [242, 62] width 79 height 11
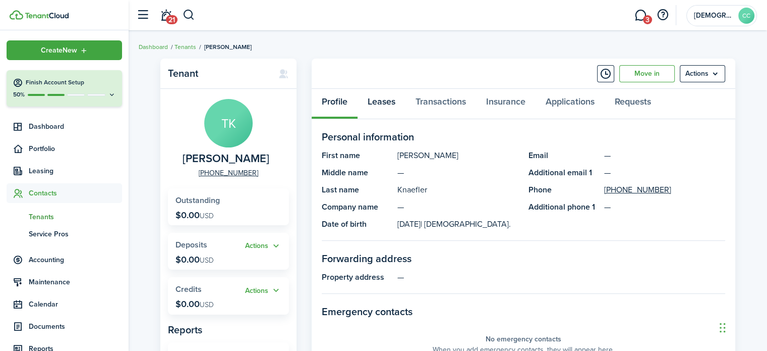
click at [386, 105] on link "Leases" at bounding box center [382, 104] width 48 height 30
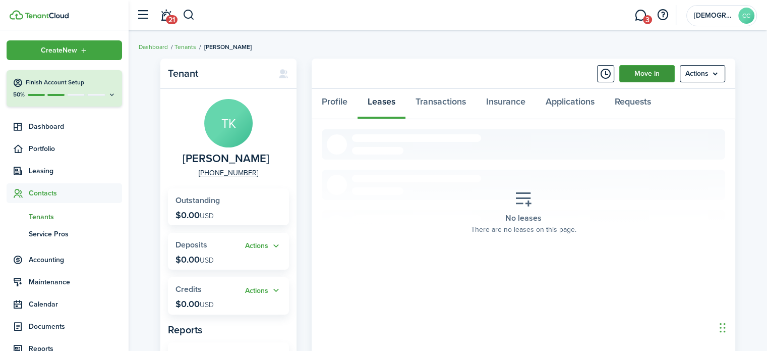
click at [652, 80] on link "Move in" at bounding box center [646, 73] width 55 height 17
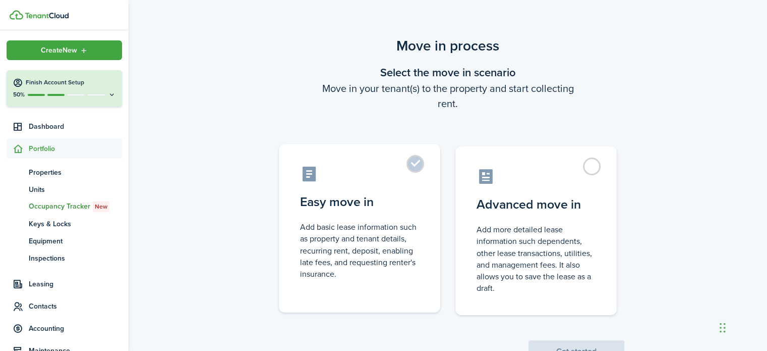
click at [419, 165] on label "Easy move in Add basic lease information such as property and tenant details, r…" at bounding box center [359, 228] width 161 height 168
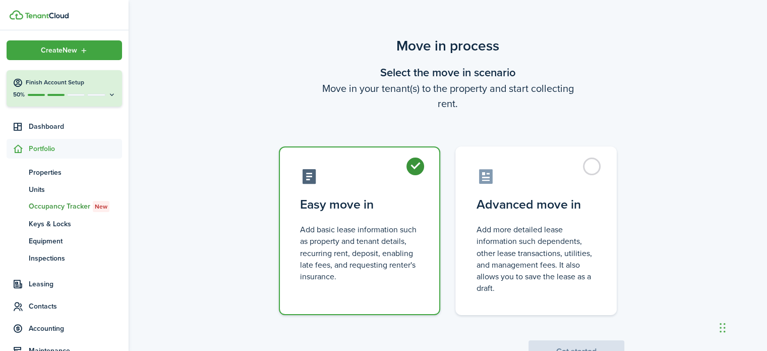
radio input "true"
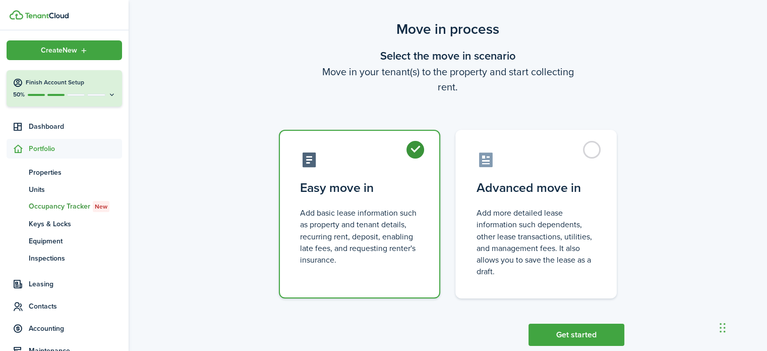
scroll to position [39, 0]
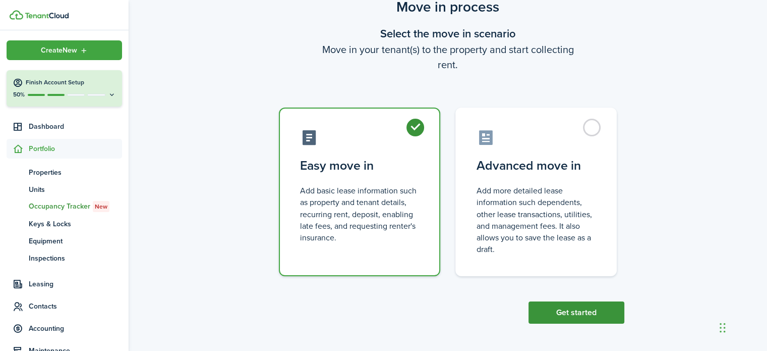
click at [583, 318] on button "Get started" at bounding box center [577, 312] width 96 height 22
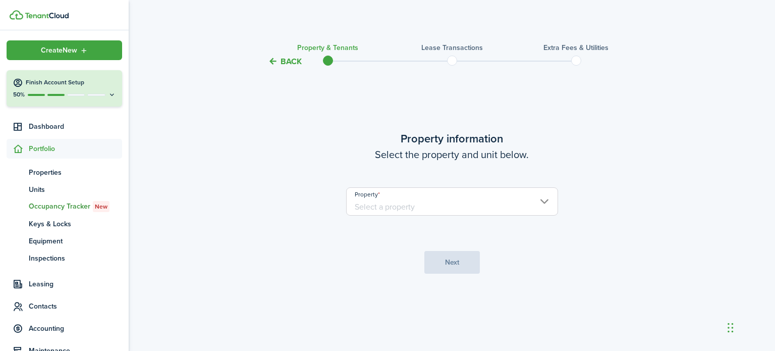
click at [393, 209] on input "Property" at bounding box center [452, 201] width 212 height 28
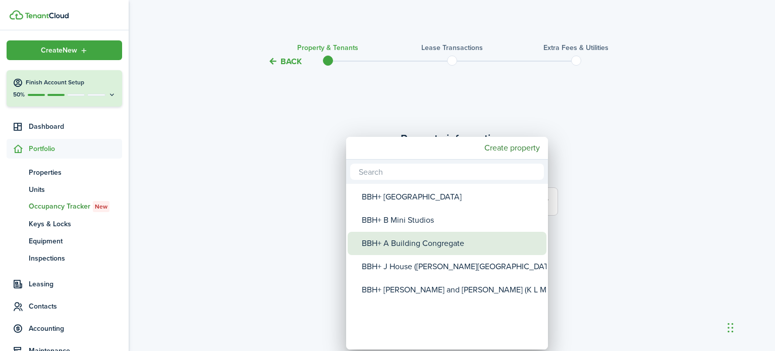
click at [399, 243] on div "BBH+ A Building Congregate" at bounding box center [451, 243] width 179 height 23
type input "BBH+ A Building Congregate"
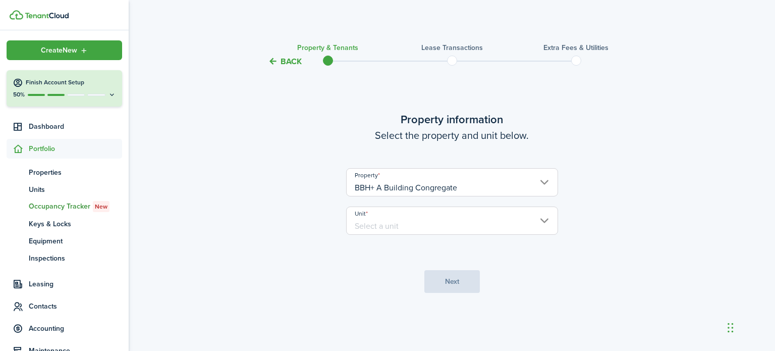
click at [406, 226] on input "Unit" at bounding box center [452, 220] width 212 height 28
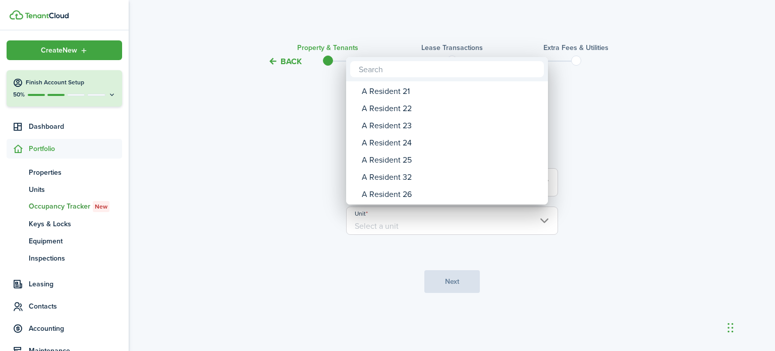
click at [406, 161] on div "A Resident 25" at bounding box center [451, 159] width 179 height 17
type input "A Resident 25"
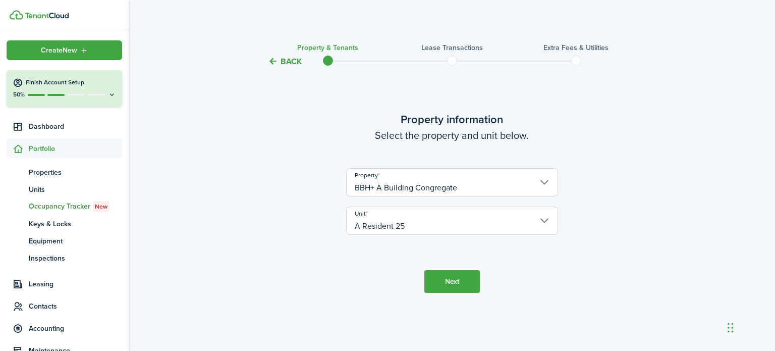
click at [462, 283] on button "Next" at bounding box center [451, 281] width 55 height 23
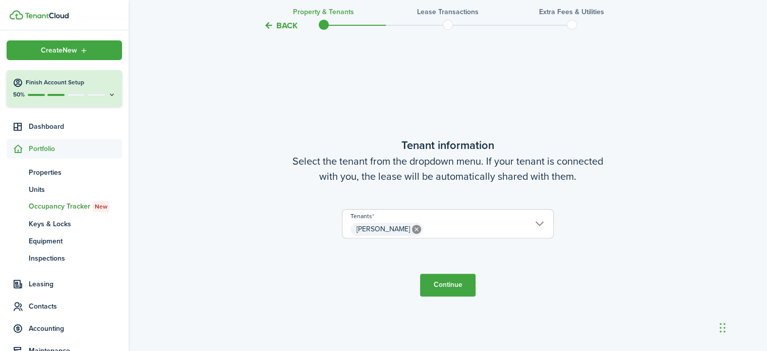
scroll to position [283, 0]
click at [462, 283] on button "Continue" at bounding box center [447, 283] width 55 height 23
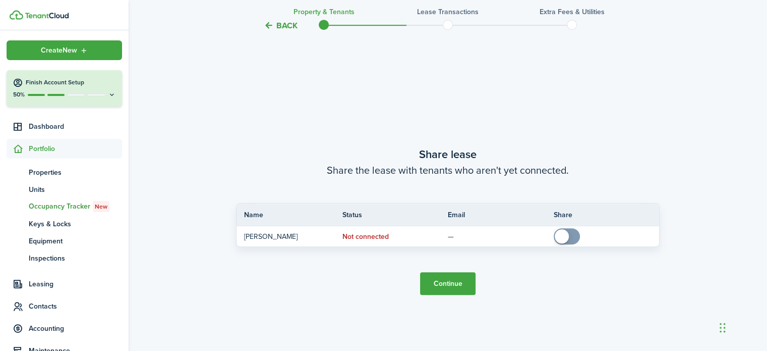
scroll to position [634, 0]
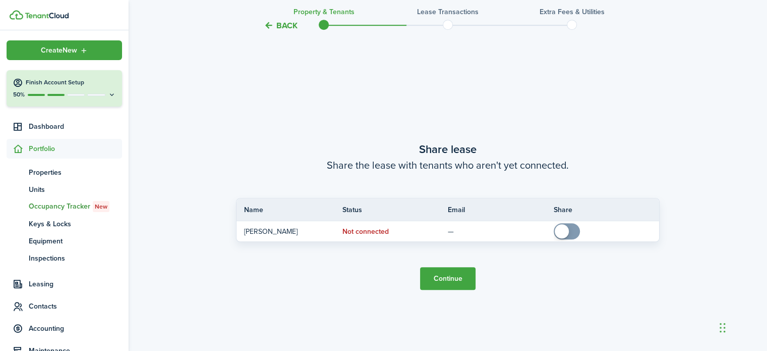
click at [452, 280] on button "Continue" at bounding box center [447, 278] width 55 height 23
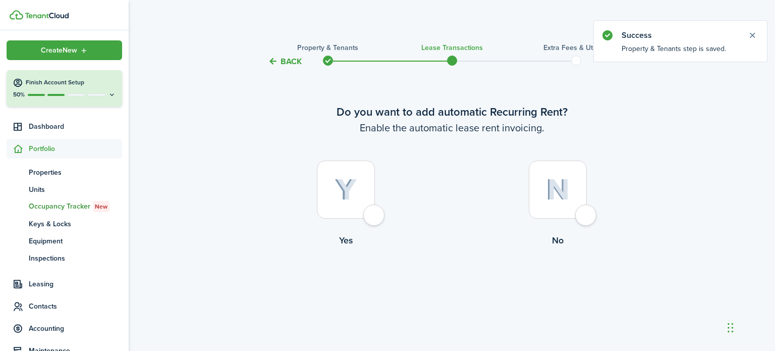
click at [370, 217] on div at bounding box center [346, 189] width 58 height 58
radio input "true"
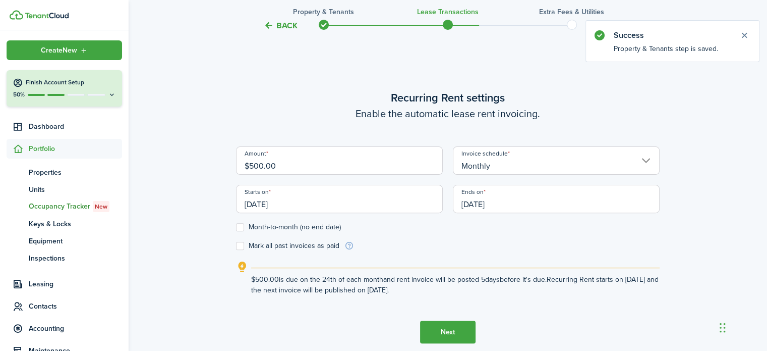
scroll to position [283, 0]
click at [319, 206] on input "[DATE]" at bounding box center [339, 198] width 207 height 28
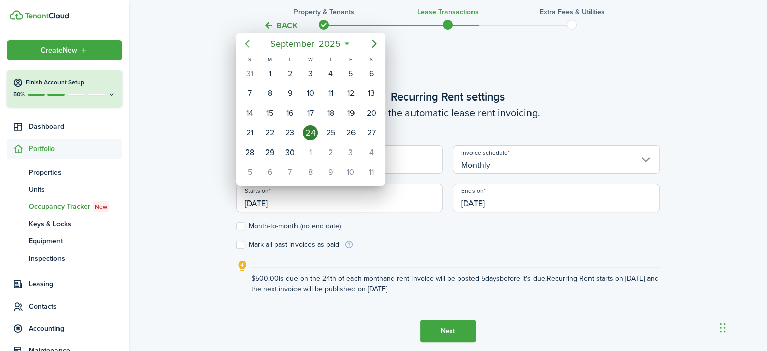
click at [248, 46] on icon "Previous page" at bounding box center [247, 44] width 5 height 8
click at [254, 73] on div "1" at bounding box center [249, 73] width 15 height 15
type input "[DATE]"
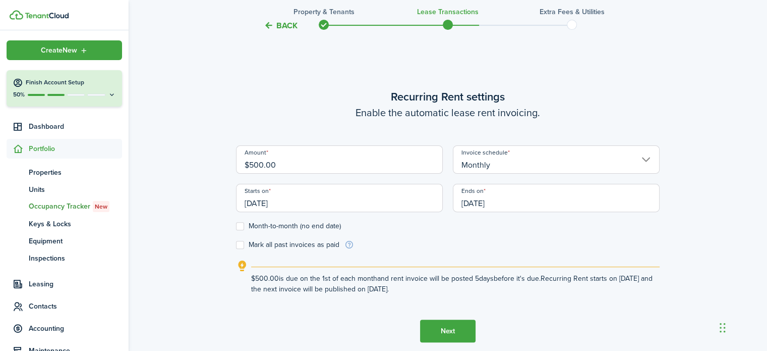
click at [242, 223] on label "Month-to-month (no end date)" at bounding box center [288, 226] width 105 height 8
click at [236, 226] on input "Month-to-month (no end date)" at bounding box center [236, 226] width 1 height 1
checkbox input "true"
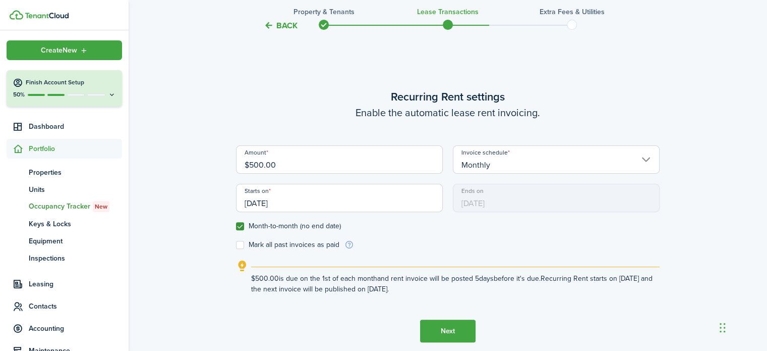
click at [448, 332] on button "Next" at bounding box center [447, 330] width 55 height 23
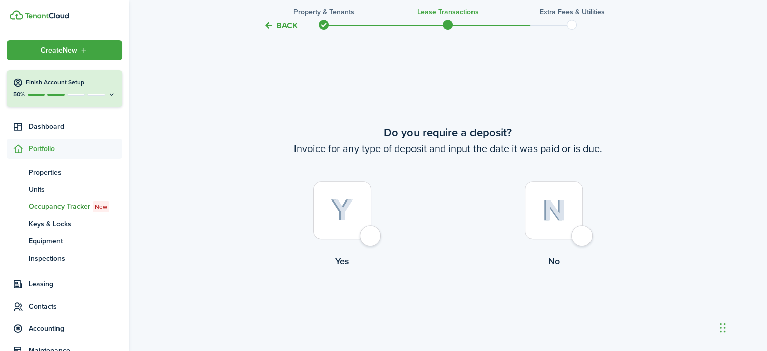
scroll to position [634, 0]
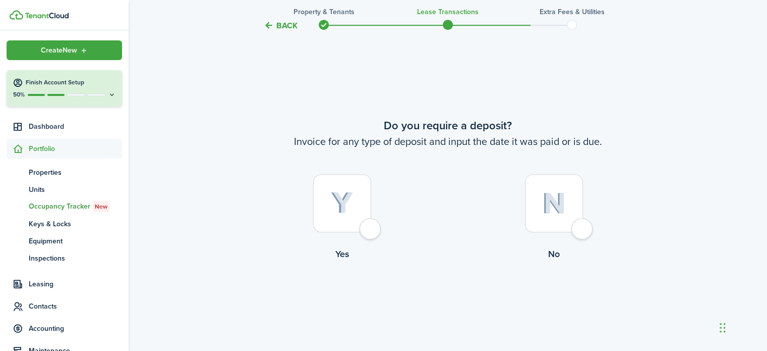
click at [582, 232] on div at bounding box center [554, 203] width 58 height 58
radio input "true"
click at [450, 300] on button "Continue" at bounding box center [447, 302] width 55 height 23
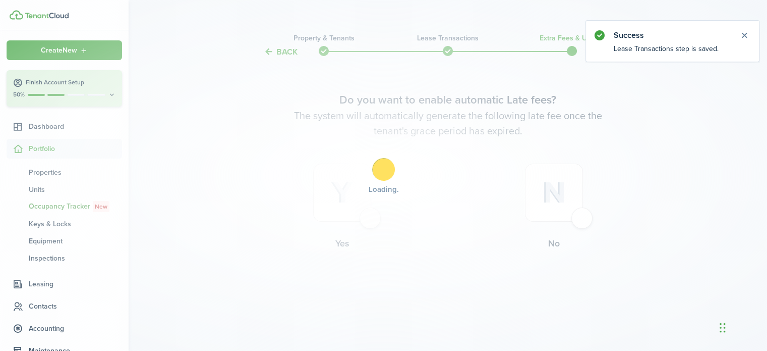
scroll to position [0, 0]
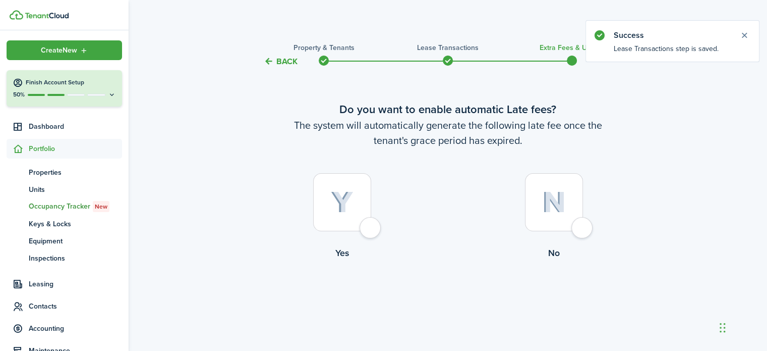
click at [583, 230] on div at bounding box center [554, 202] width 58 height 58
radio input "true"
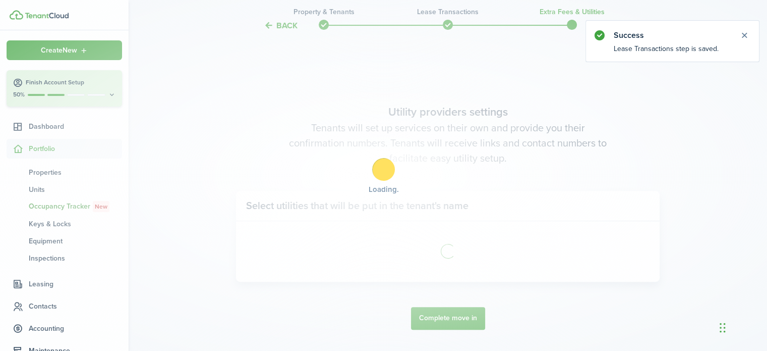
scroll to position [293, 0]
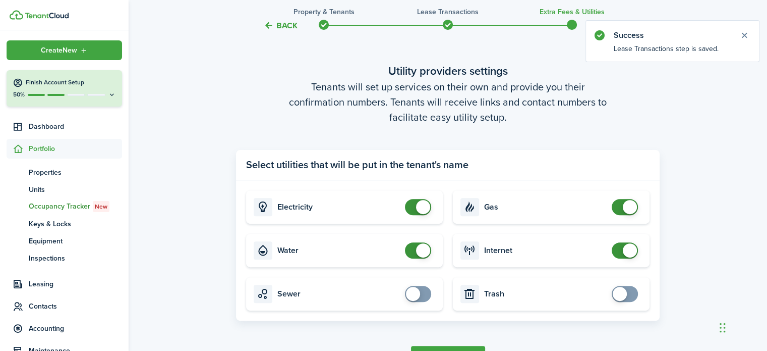
checkbox input "false"
click at [413, 208] on span at bounding box center [418, 207] width 10 height 16
checkbox input "false"
click at [413, 250] on span at bounding box center [418, 250] width 10 height 16
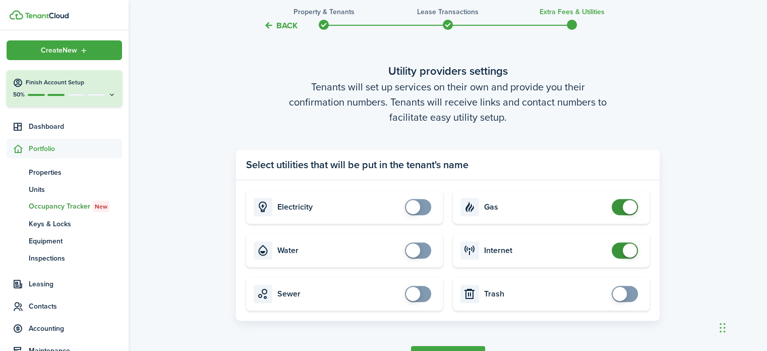
checkbox input "false"
click at [620, 207] on span at bounding box center [625, 207] width 10 height 16
checkbox input "false"
click at [620, 254] on span at bounding box center [625, 250] width 10 height 16
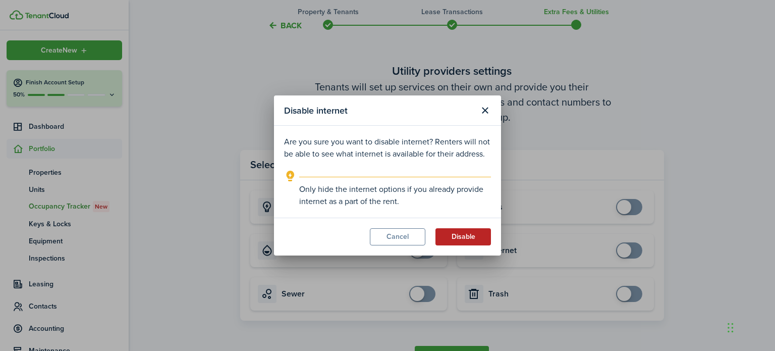
click at [457, 238] on button "Disable" at bounding box center [462, 236] width 55 height 17
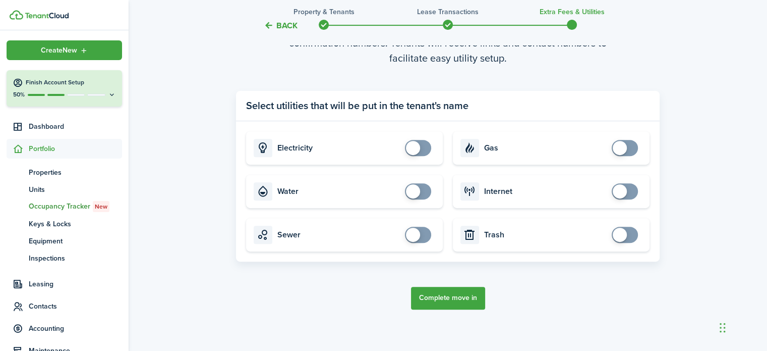
scroll to position [360, 0]
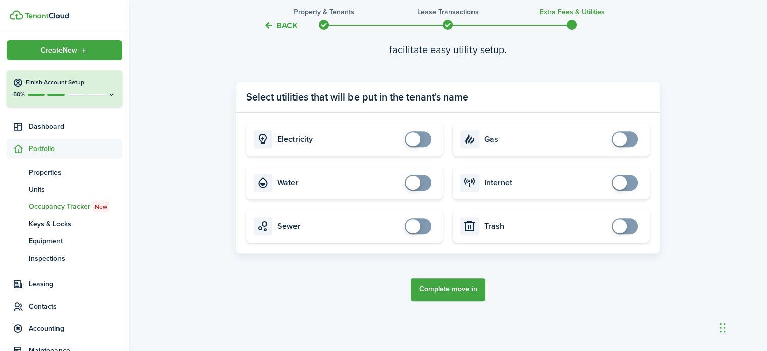
click at [466, 295] on button "Complete move in" at bounding box center [448, 289] width 74 height 23
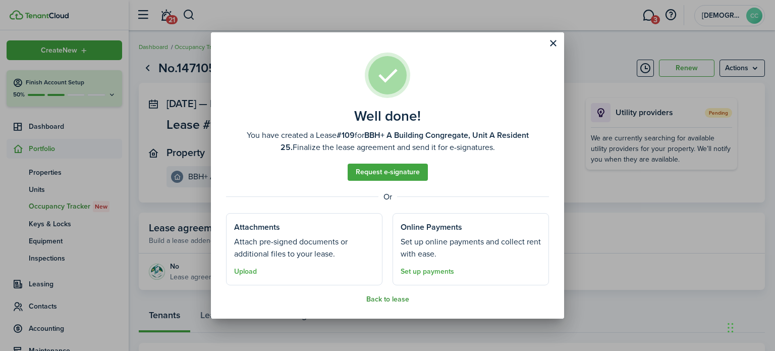
click at [388, 297] on button "Back to lease" at bounding box center [387, 299] width 43 height 8
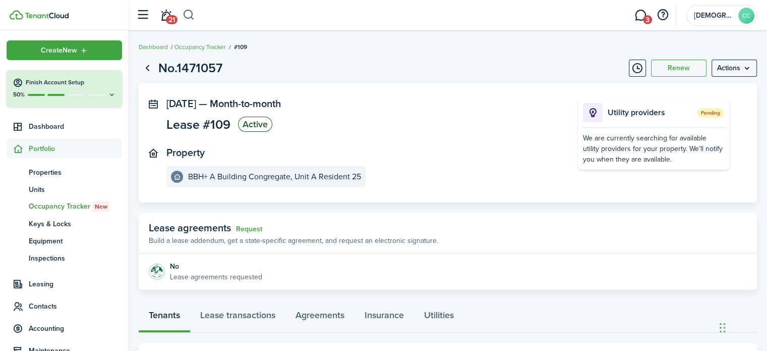
click at [190, 17] on button "button" at bounding box center [189, 15] width 13 height 17
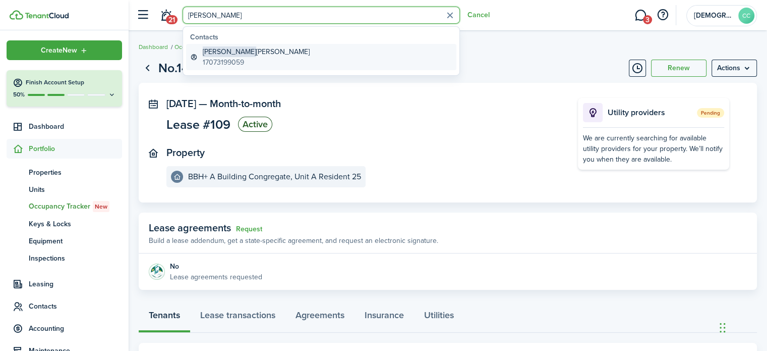
type input "[PERSON_NAME]"
click at [233, 57] on global-search-item-description "17073199059" at bounding box center [256, 62] width 107 height 11
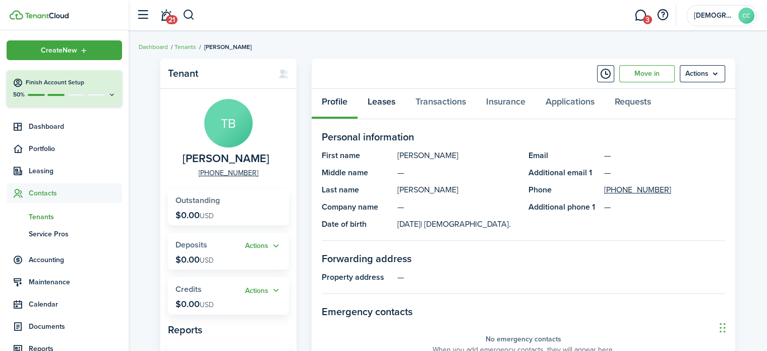
click at [385, 101] on link "Leases" at bounding box center [382, 104] width 48 height 30
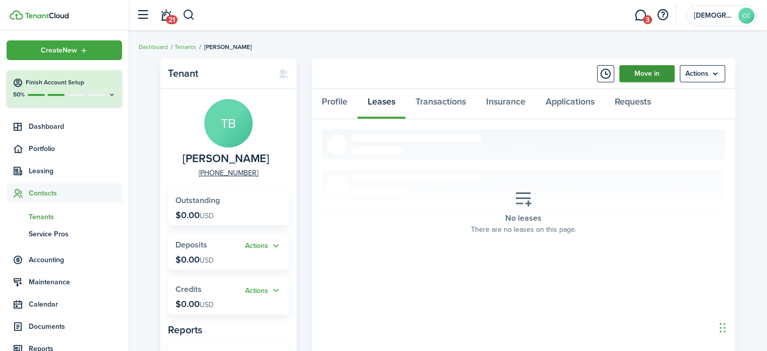
click at [638, 76] on link "Move in" at bounding box center [646, 73] width 55 height 17
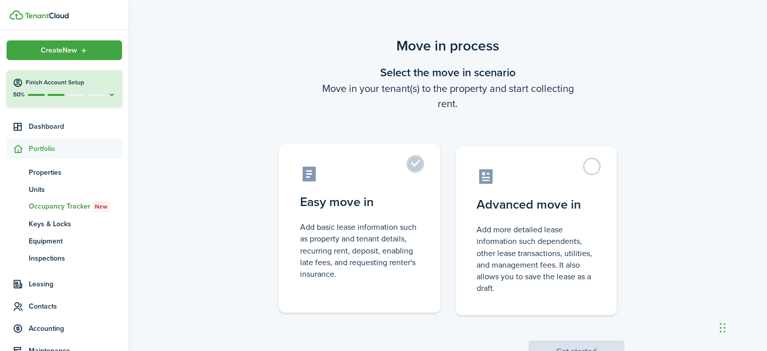
click at [412, 161] on label "Easy move in Add basic lease information such as property and tenant details, r…" at bounding box center [359, 228] width 161 height 168
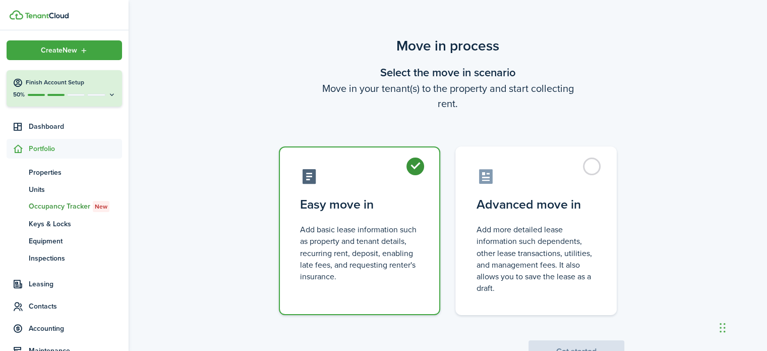
radio input "true"
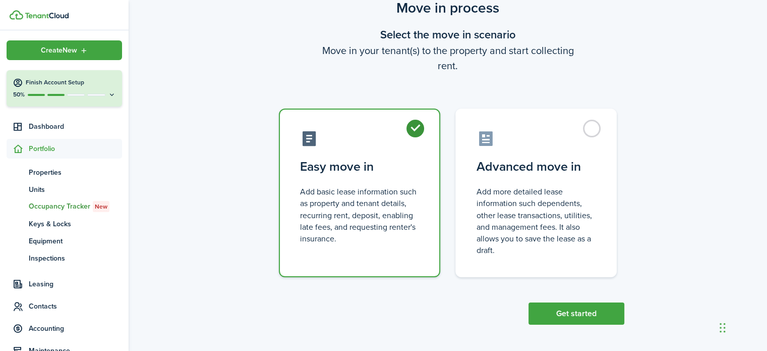
scroll to position [39, 0]
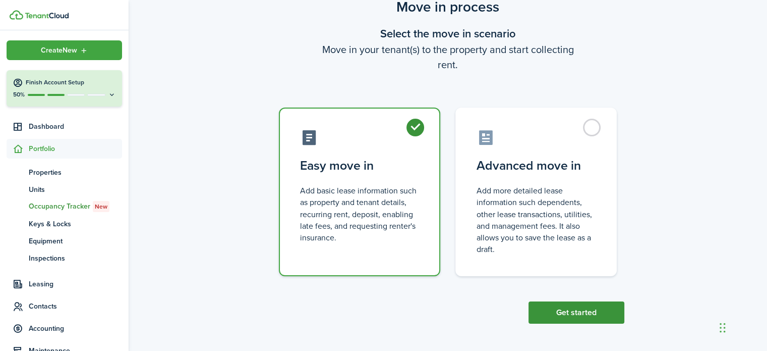
click at [595, 312] on button "Get started" at bounding box center [577, 312] width 96 height 22
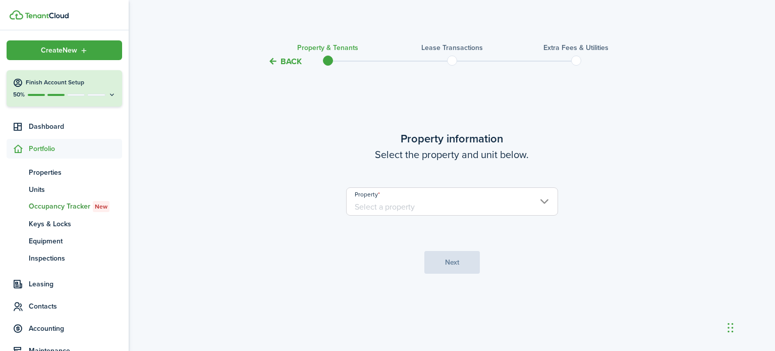
click at [376, 205] on input "Property" at bounding box center [452, 201] width 212 height 28
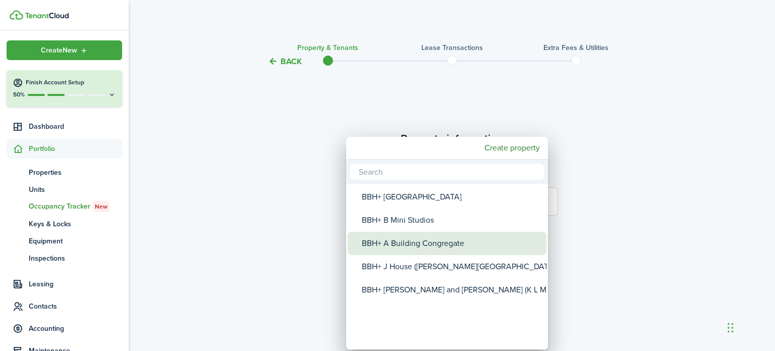
click at [405, 245] on div "BBH+ A Building Congregate" at bounding box center [451, 243] width 179 height 23
type input "BBH+ A Building Congregate"
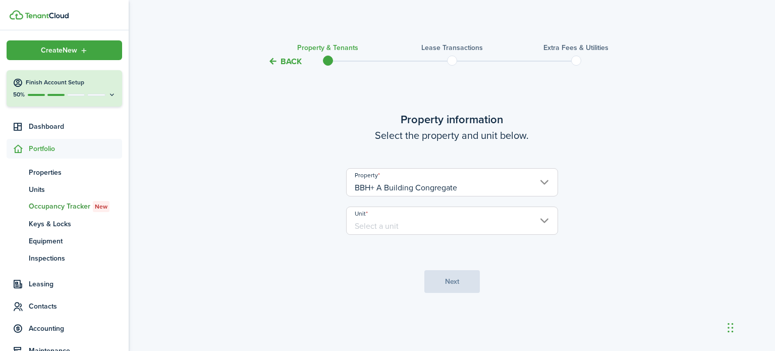
click at [405, 226] on input "Unit" at bounding box center [452, 220] width 212 height 28
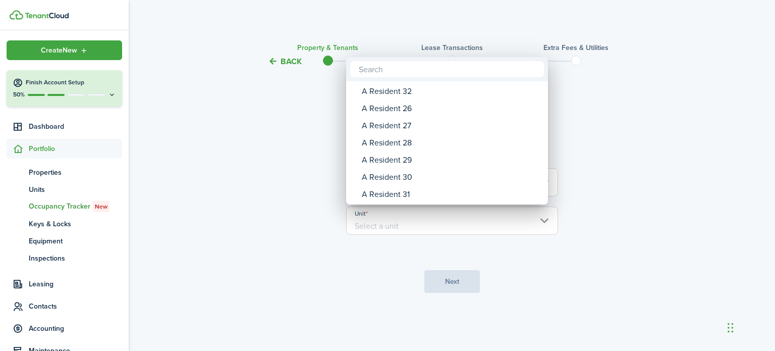
click at [400, 111] on div "A Resident 26" at bounding box center [451, 108] width 179 height 17
type input "A Resident 26"
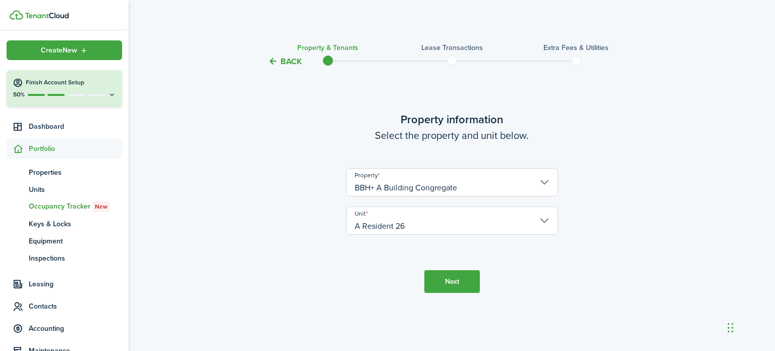
click at [454, 278] on button "Next" at bounding box center [451, 281] width 55 height 23
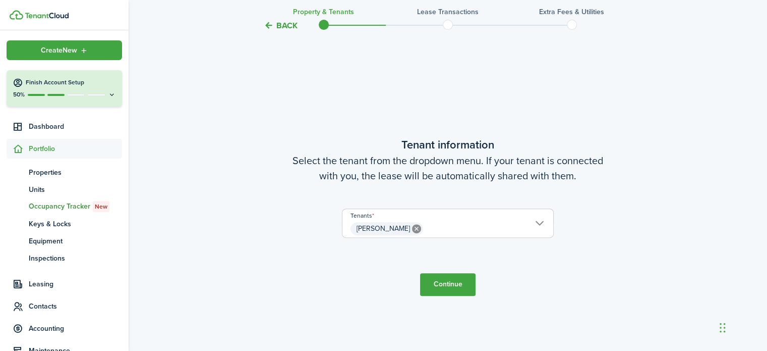
scroll to position [283, 0]
click at [446, 282] on button "Continue" at bounding box center [447, 283] width 55 height 23
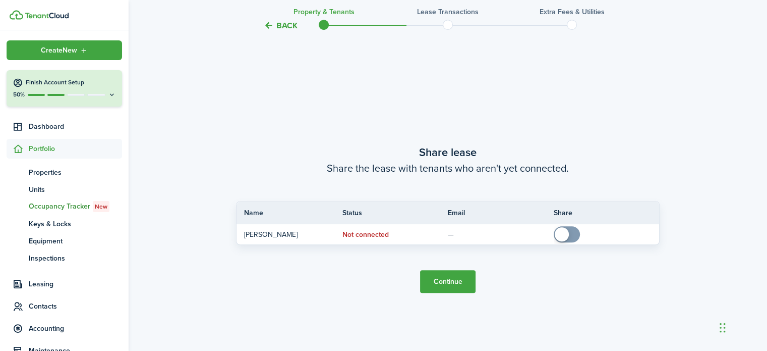
scroll to position [634, 0]
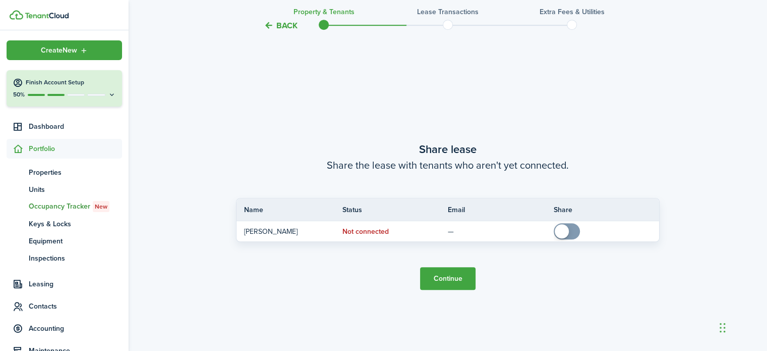
click at [439, 279] on button "Continue" at bounding box center [447, 278] width 55 height 23
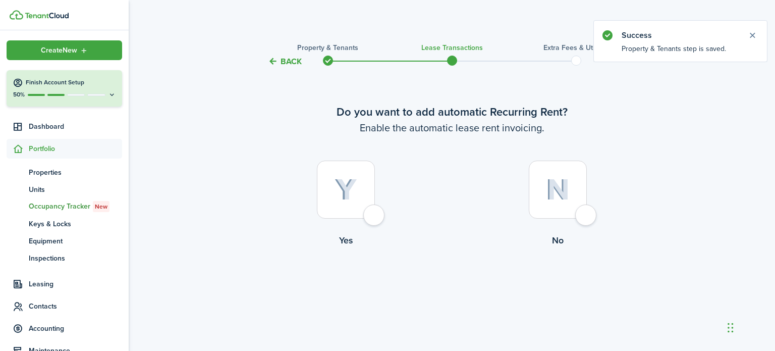
click at [375, 213] on div at bounding box center [346, 189] width 58 height 58
radio input "true"
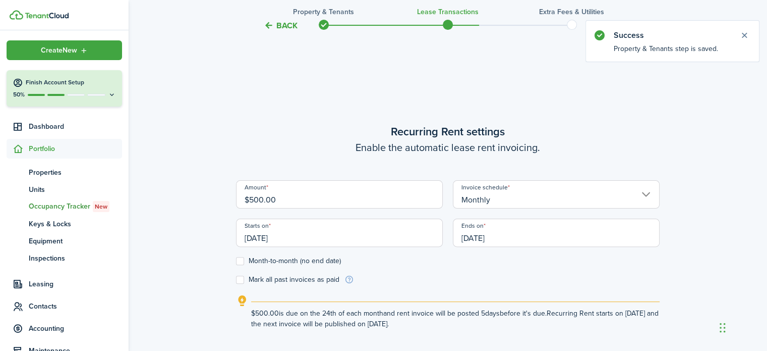
scroll to position [283, 0]
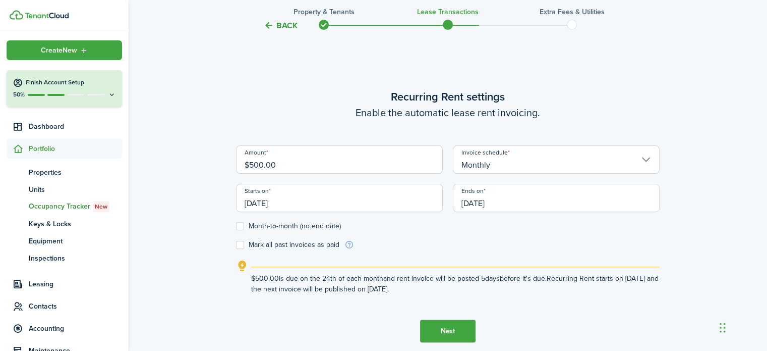
click at [319, 209] on input "[DATE]" at bounding box center [339, 198] width 207 height 28
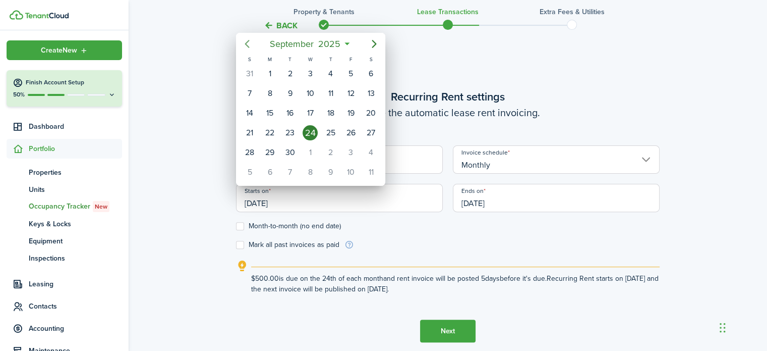
click at [246, 44] on icon "Previous page" at bounding box center [247, 44] width 12 height 12
click at [248, 72] on div "1" at bounding box center [249, 73] width 15 height 15
type input "[DATE]"
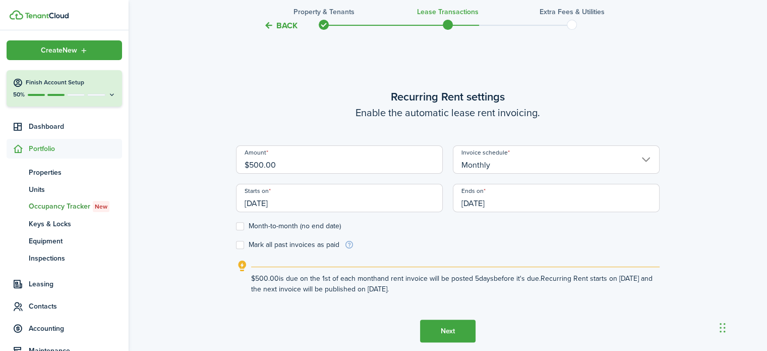
click at [244, 226] on label "Month-to-month (no end date)" at bounding box center [288, 226] width 105 height 8
click at [236, 226] on input "Month-to-month (no end date)" at bounding box center [236, 226] width 1 height 1
checkbox input "true"
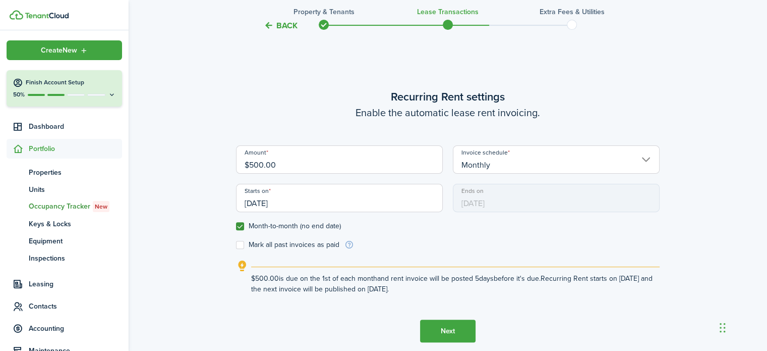
click at [469, 328] on button "Next" at bounding box center [447, 330] width 55 height 23
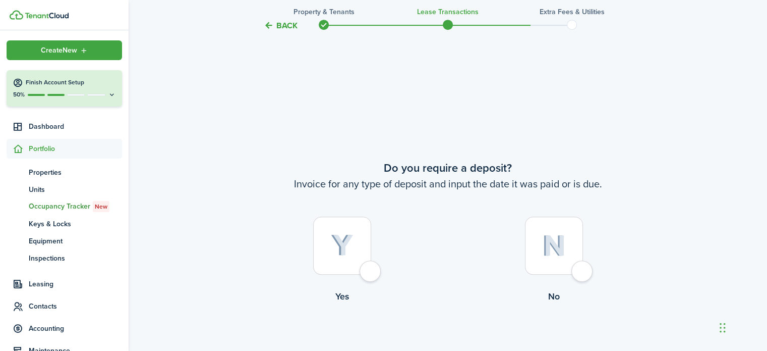
scroll to position [634, 0]
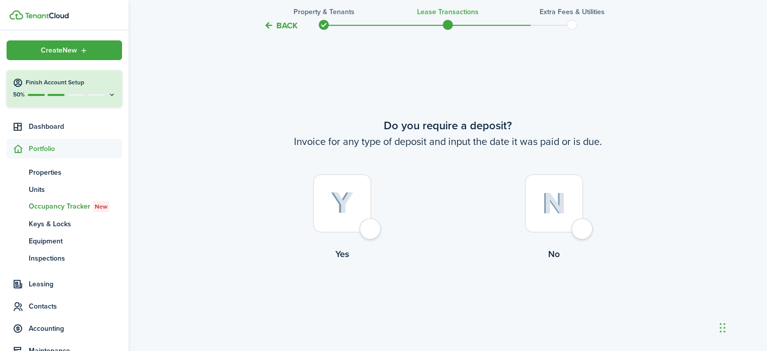
click at [583, 232] on div at bounding box center [554, 203] width 58 height 58
radio input "true"
click at [457, 297] on button "Continue" at bounding box center [447, 302] width 55 height 23
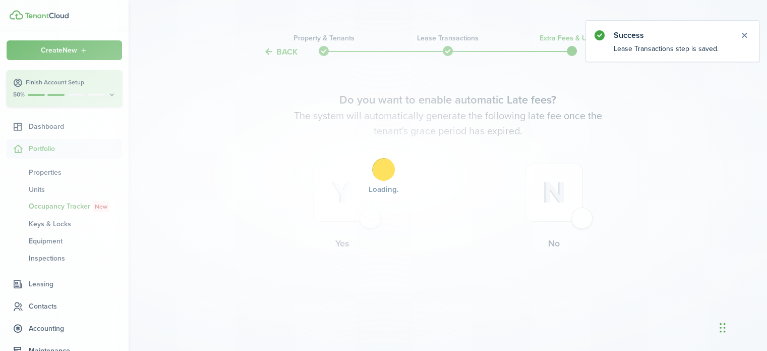
scroll to position [0, 0]
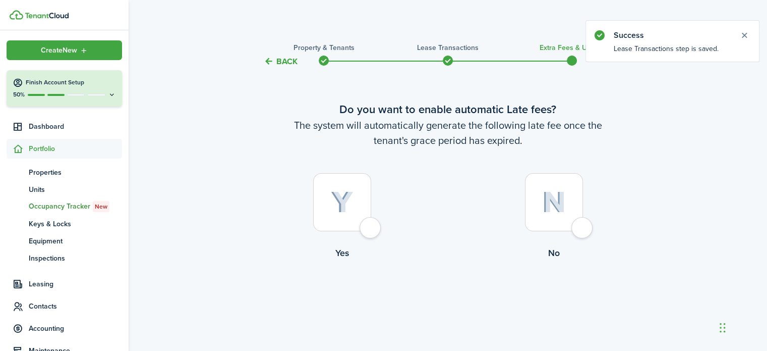
click at [583, 228] on div at bounding box center [554, 202] width 58 height 58
radio input "true"
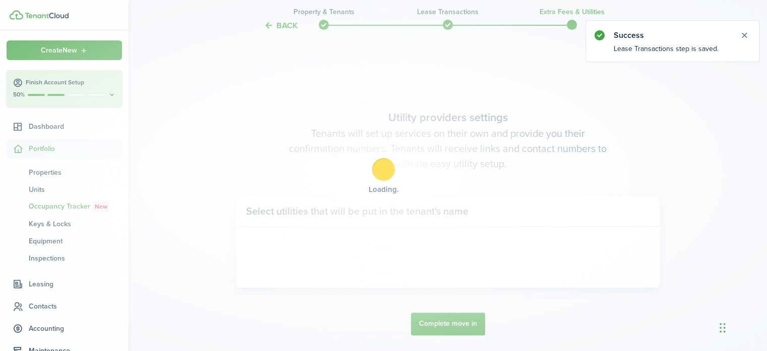
scroll to position [293, 0]
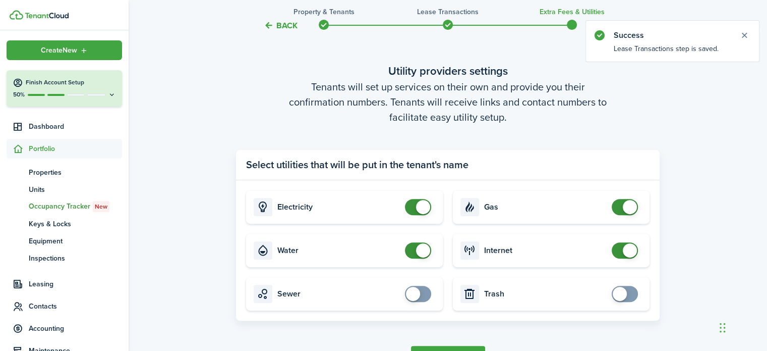
checkbox input "false"
click at [417, 213] on span at bounding box center [418, 207] width 10 height 16
checkbox input "false"
click at [413, 253] on span at bounding box center [418, 250] width 10 height 16
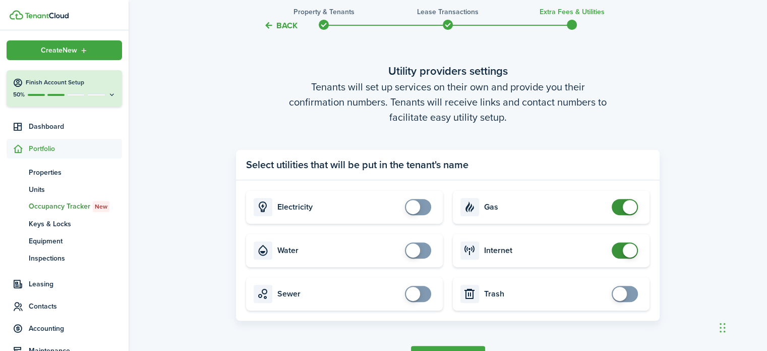
checkbox input "false"
click at [620, 208] on span at bounding box center [625, 207] width 10 height 16
checkbox input "false"
click at [620, 255] on span at bounding box center [625, 250] width 10 height 16
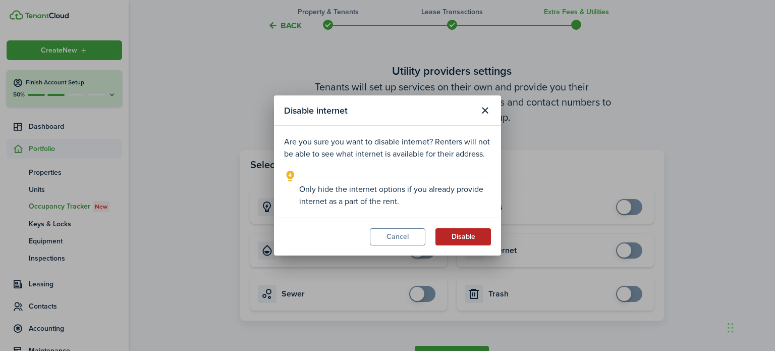
click at [461, 236] on button "Disable" at bounding box center [462, 236] width 55 height 17
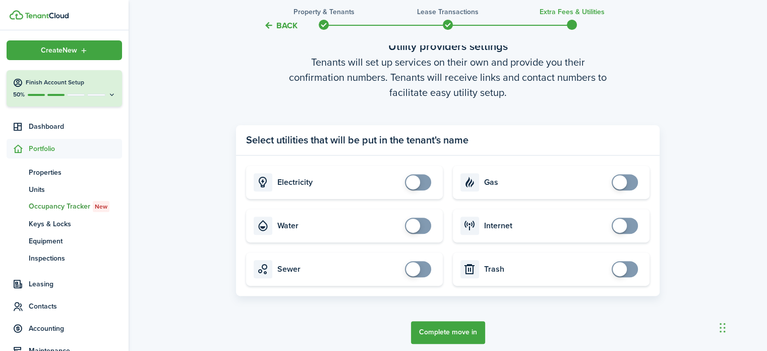
scroll to position [360, 0]
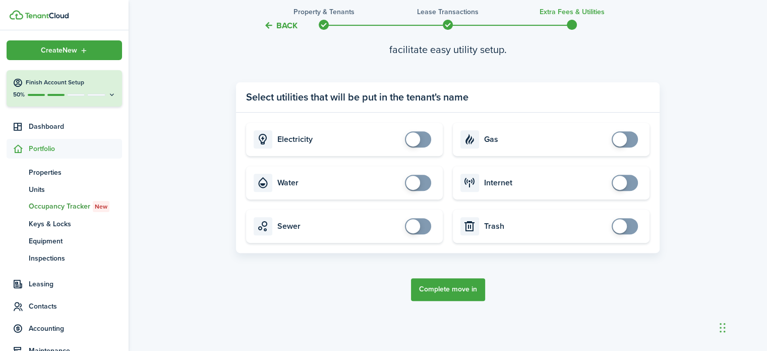
click at [458, 292] on button "Complete move in" at bounding box center [448, 289] width 74 height 23
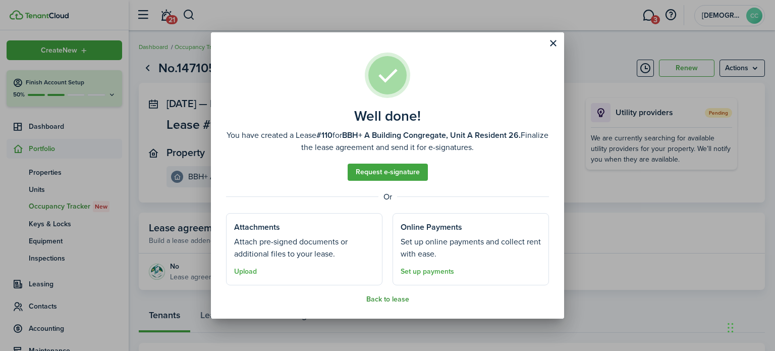
click at [396, 301] on button "Back to lease" at bounding box center [387, 299] width 43 height 8
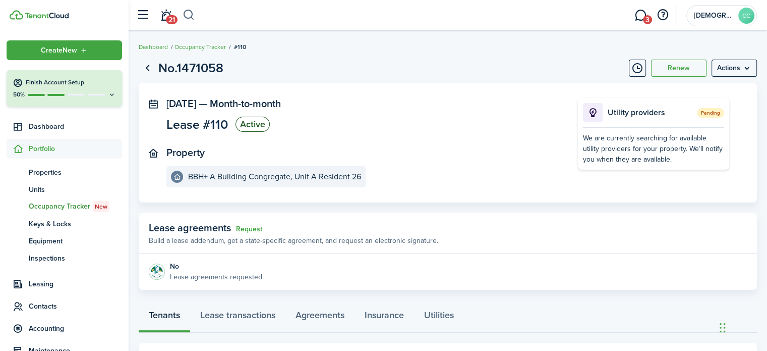
click at [193, 16] on button "button" at bounding box center [189, 15] width 13 height 17
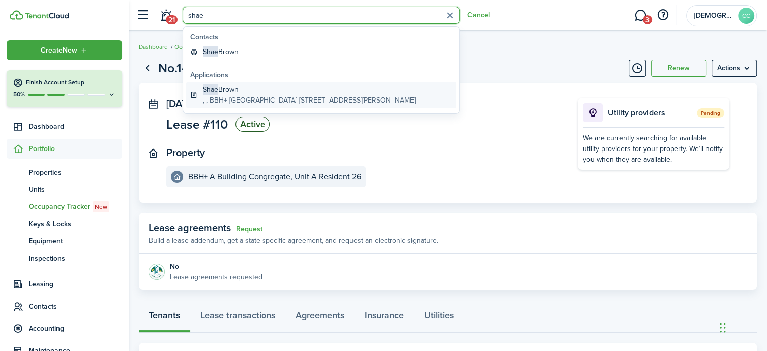
type input "shae"
click at [226, 96] on global-search-item-description ", , BBH+ [GEOGRAPHIC_DATA] [STREET_ADDRESS][PERSON_NAME]" at bounding box center [309, 100] width 213 height 11
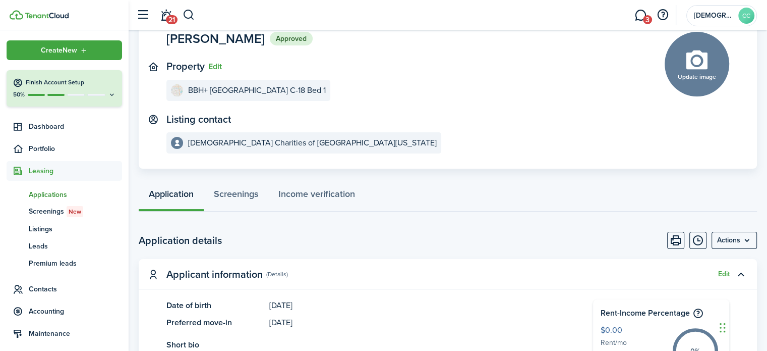
scroll to position [71, 0]
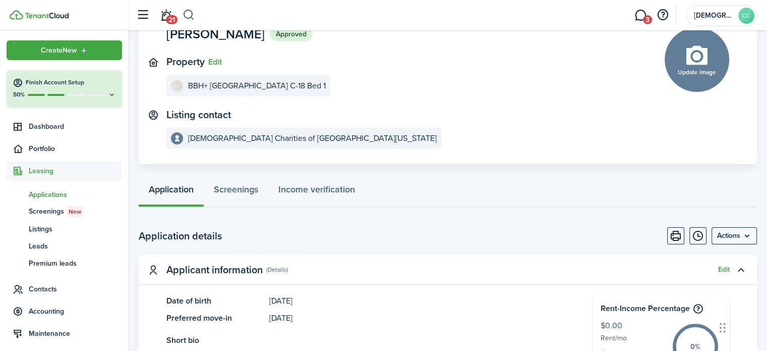
click at [194, 18] on button "button" at bounding box center [189, 15] width 13 height 17
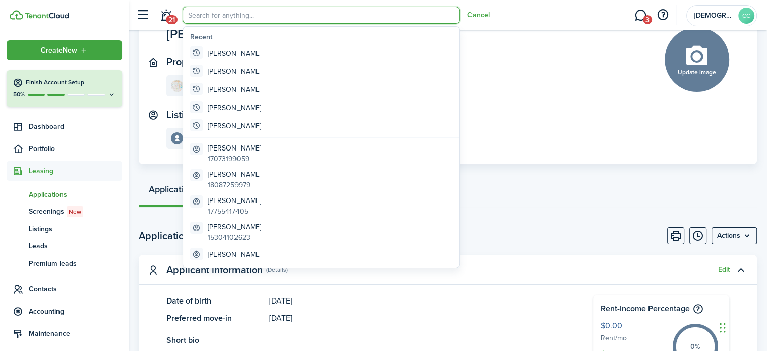
scroll to position [0, 0]
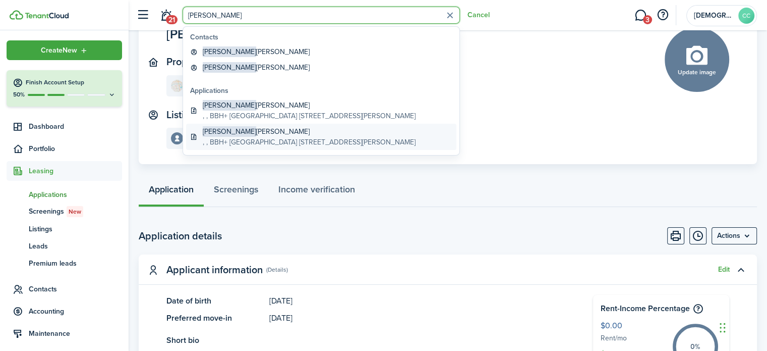
type input "[PERSON_NAME]"
click at [240, 138] on global-search-item-description ", , BBH+ [GEOGRAPHIC_DATA] [STREET_ADDRESS][PERSON_NAME]" at bounding box center [309, 142] width 213 height 11
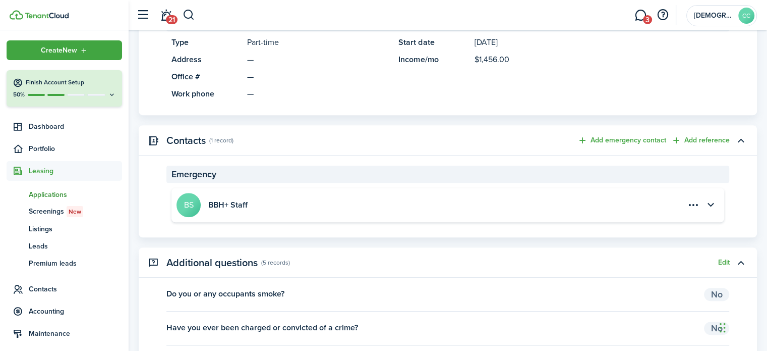
click at [536, 158] on panel-main-accordion "Contacts (1 record) Add emergency contact Add reference Emergency BS BBH+ Staff" at bounding box center [448, 181] width 618 height 112
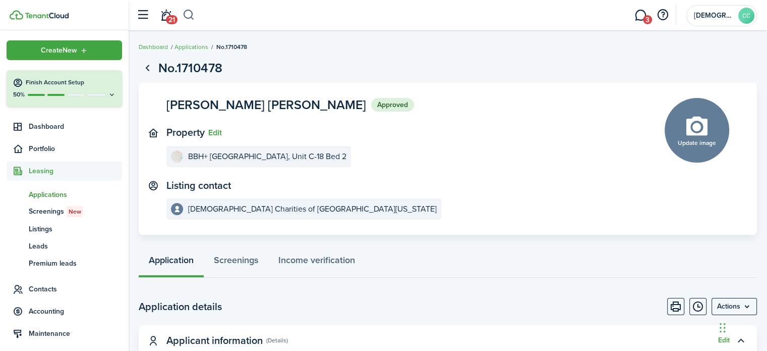
click at [192, 16] on button "button" at bounding box center [189, 15] width 13 height 17
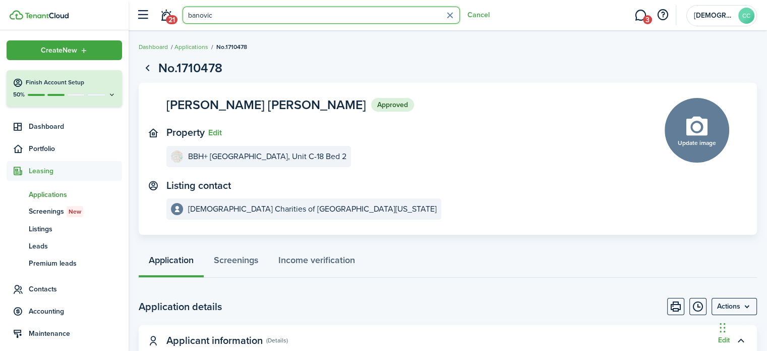
type input "[PERSON_NAME]"
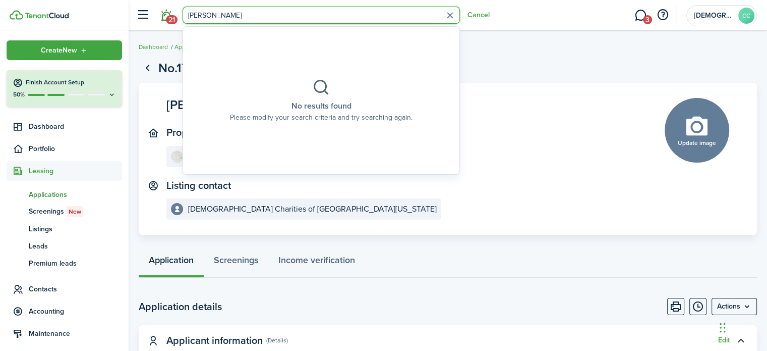
drag, startPoint x: 226, startPoint y: 16, endPoint x: 161, endPoint y: 5, distance: 66.0
click at [161, 5] on header-control-items "21 [PERSON_NAME] Cancel" at bounding box center [310, 16] width 359 height 26
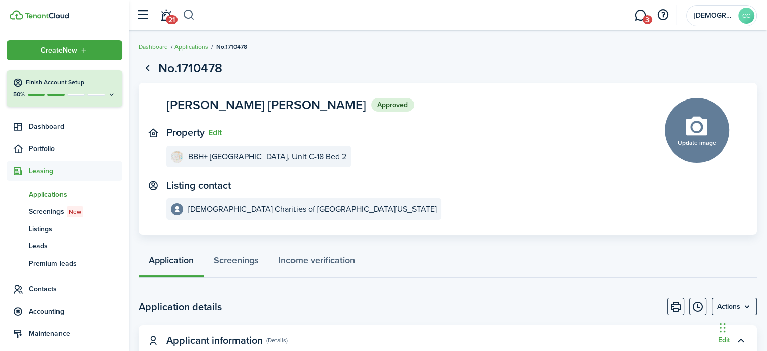
click at [189, 13] on button "button" at bounding box center [189, 15] width 13 height 17
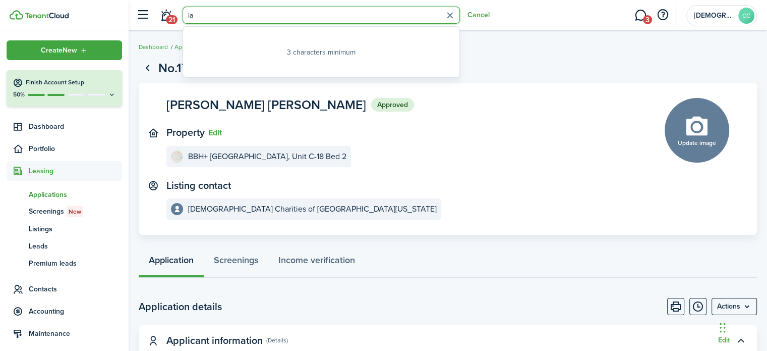
type input "l"
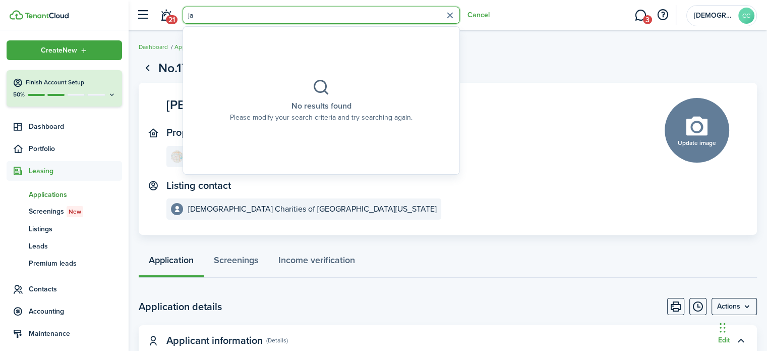
type input "j"
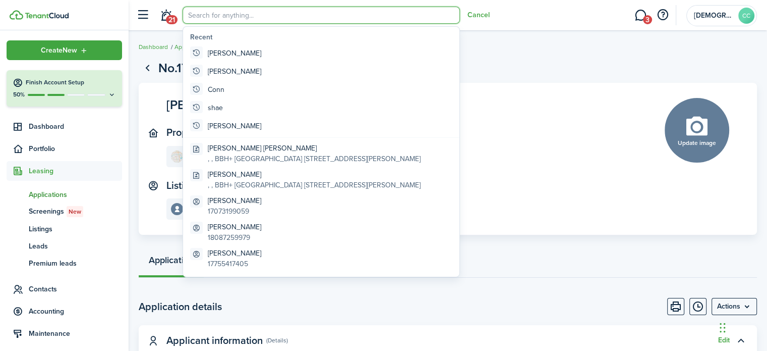
click at [500, 30] on header-wrapper "21 Cancel 3 [DEMOGRAPHIC_DATA] Charities of Northern [US_STATE] CC" at bounding box center [444, 15] width 626 height 30
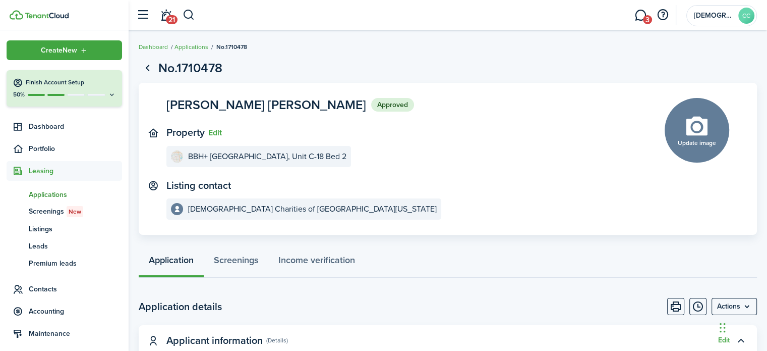
click at [499, 39] on breadcrumb "Dashboard Applications No.1710478" at bounding box center [448, 41] width 618 height 23
